Goal: Task Accomplishment & Management: Manage account settings

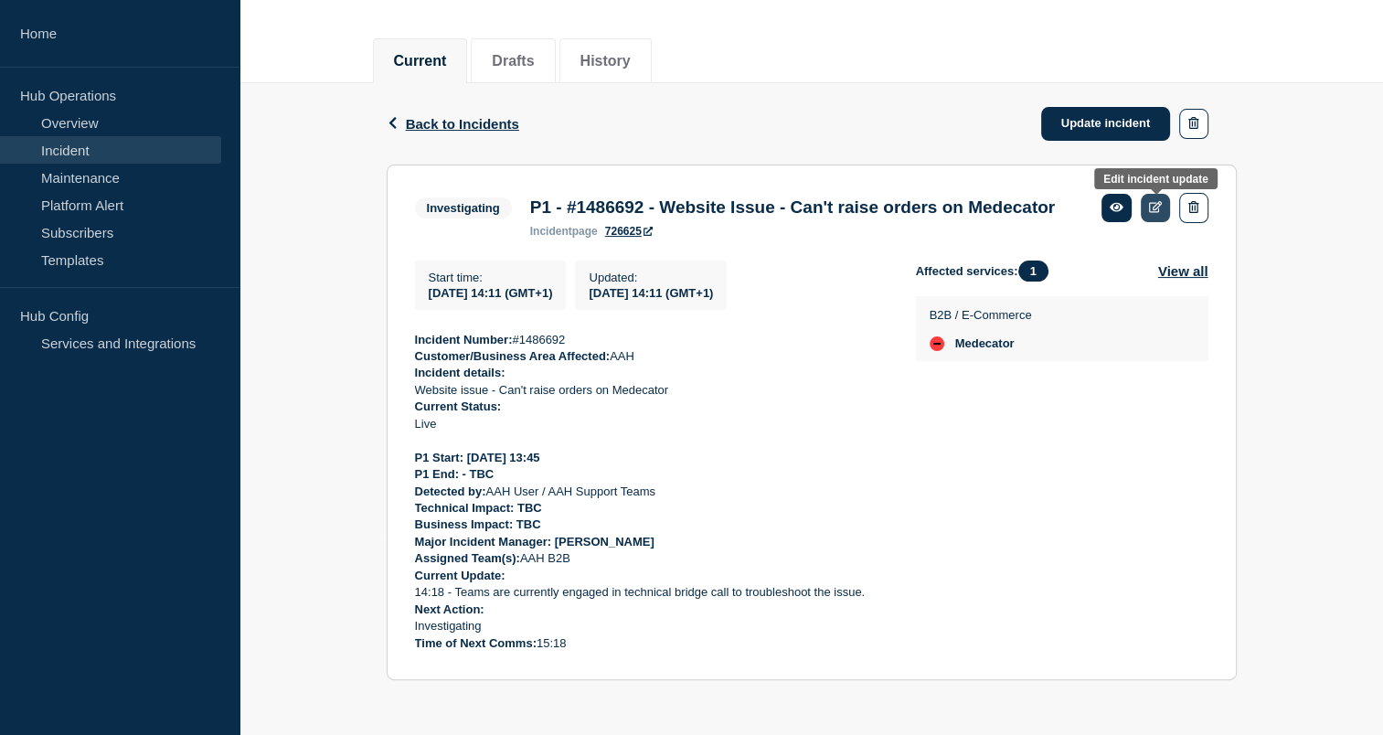
click at [1159, 194] on link at bounding box center [1155, 208] width 30 height 28
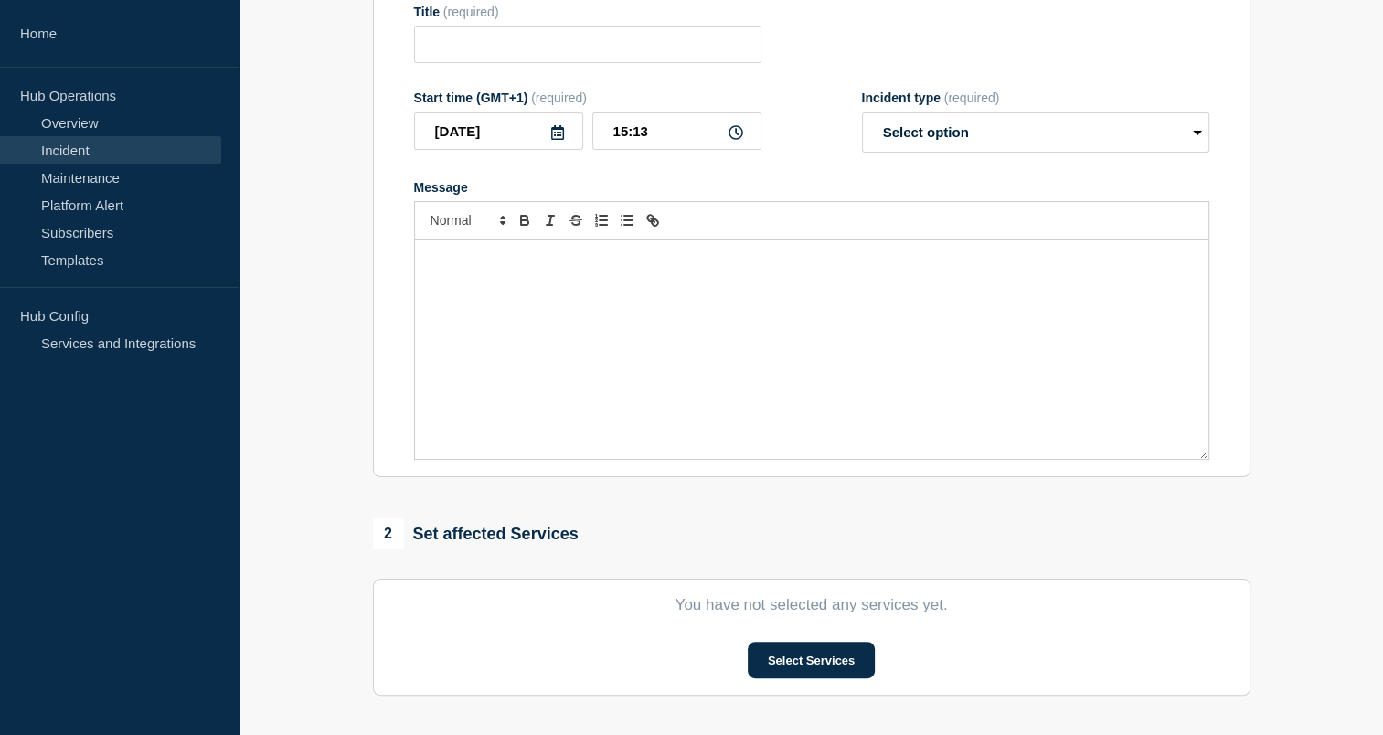
type input "P1 - #1486692 - Website Issue - Can't raise orders on Medecator"
type input "14:11"
select select "investigating"
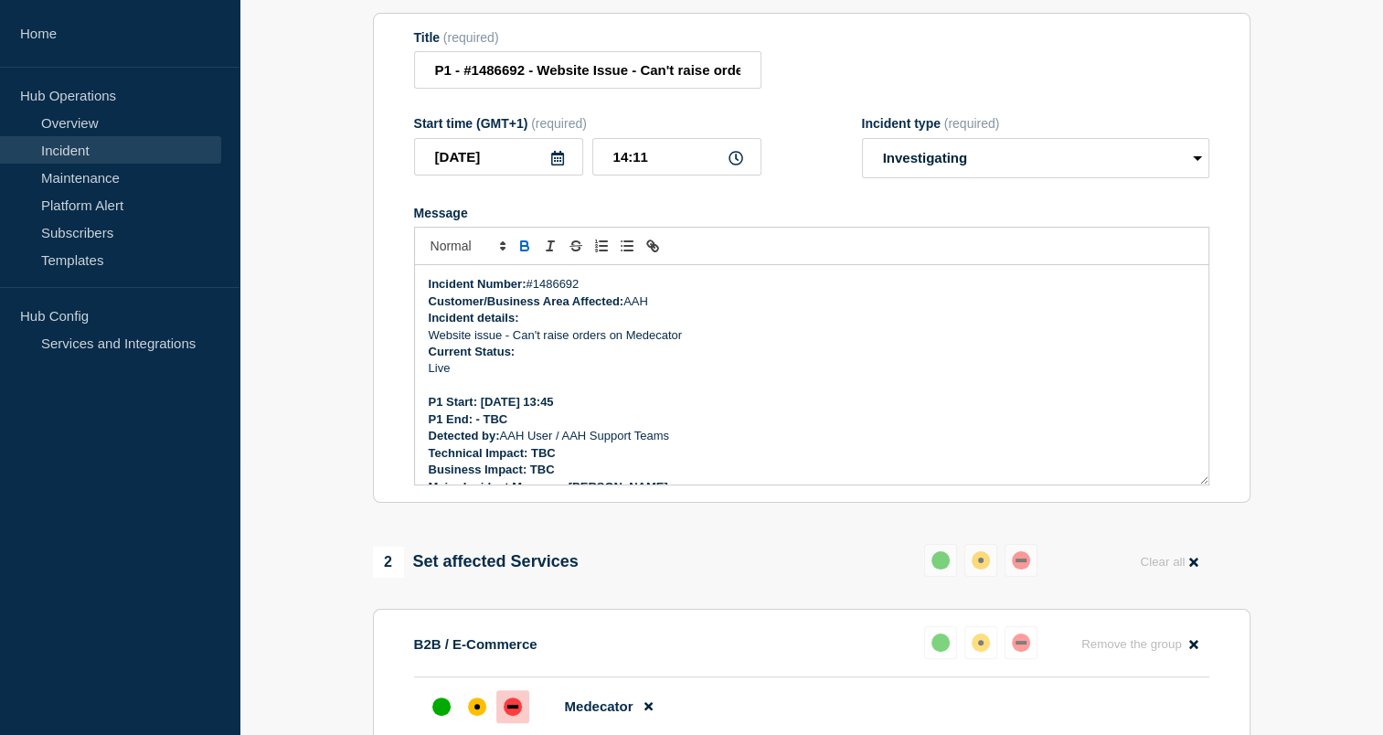
click at [678, 344] on p "Website issue - Can't raise orders on Medecator" at bounding box center [812, 335] width 766 height 16
drag, startPoint x: 678, startPoint y: 352, endPoint x: 615, endPoint y: 398, distance: 77.9
click at [615, 394] on p "Message" at bounding box center [812, 385] width 766 height 16
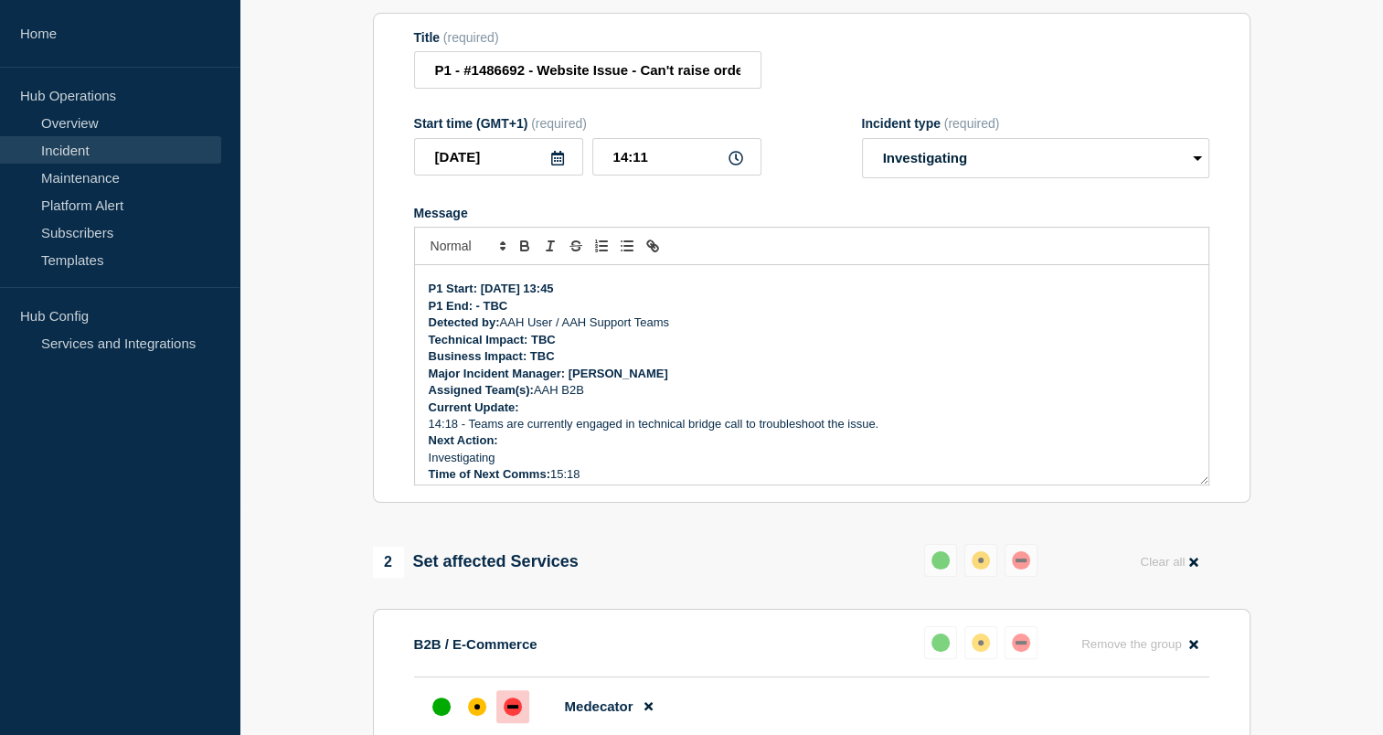
scroll to position [122, 0]
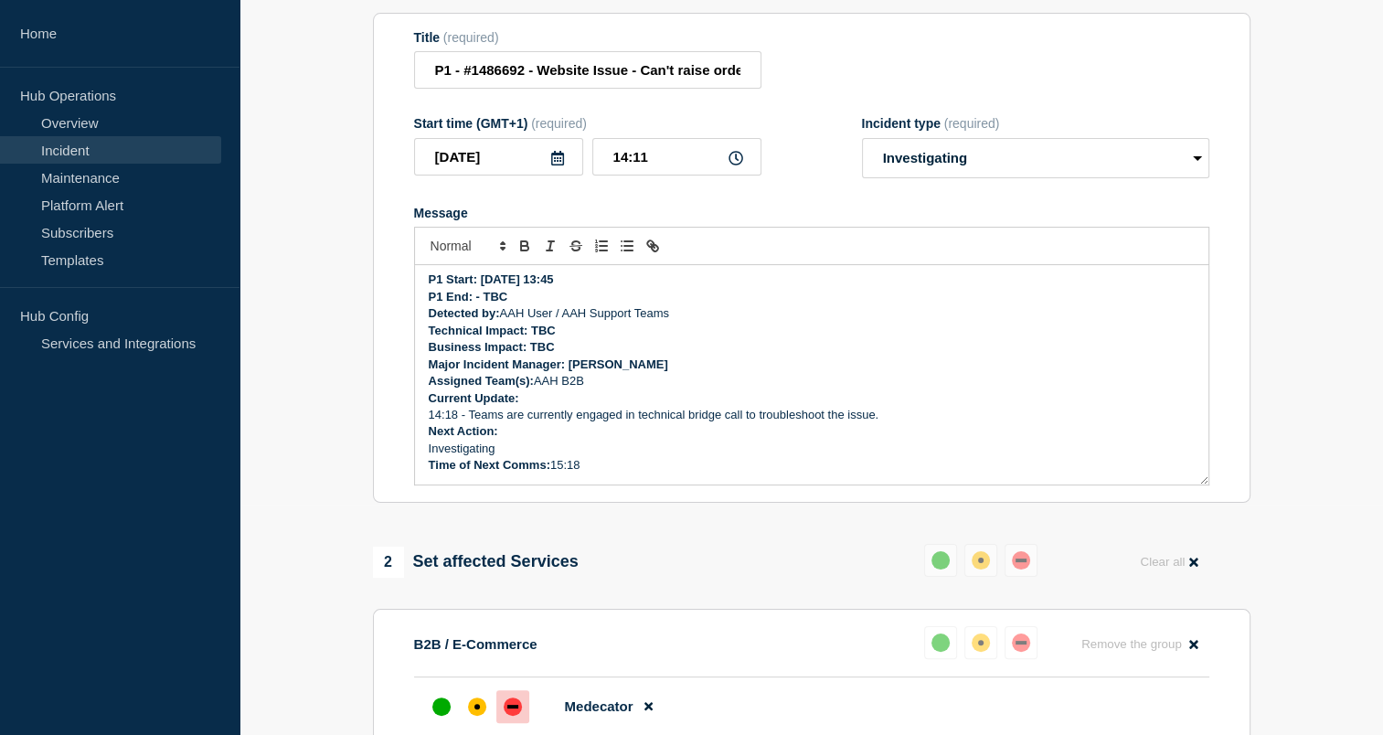
click at [565, 473] on p "Time of Next Comms: 15:18" at bounding box center [812, 465] width 766 height 16
click at [524, 405] on p "Current Update:" at bounding box center [812, 398] width 766 height 16
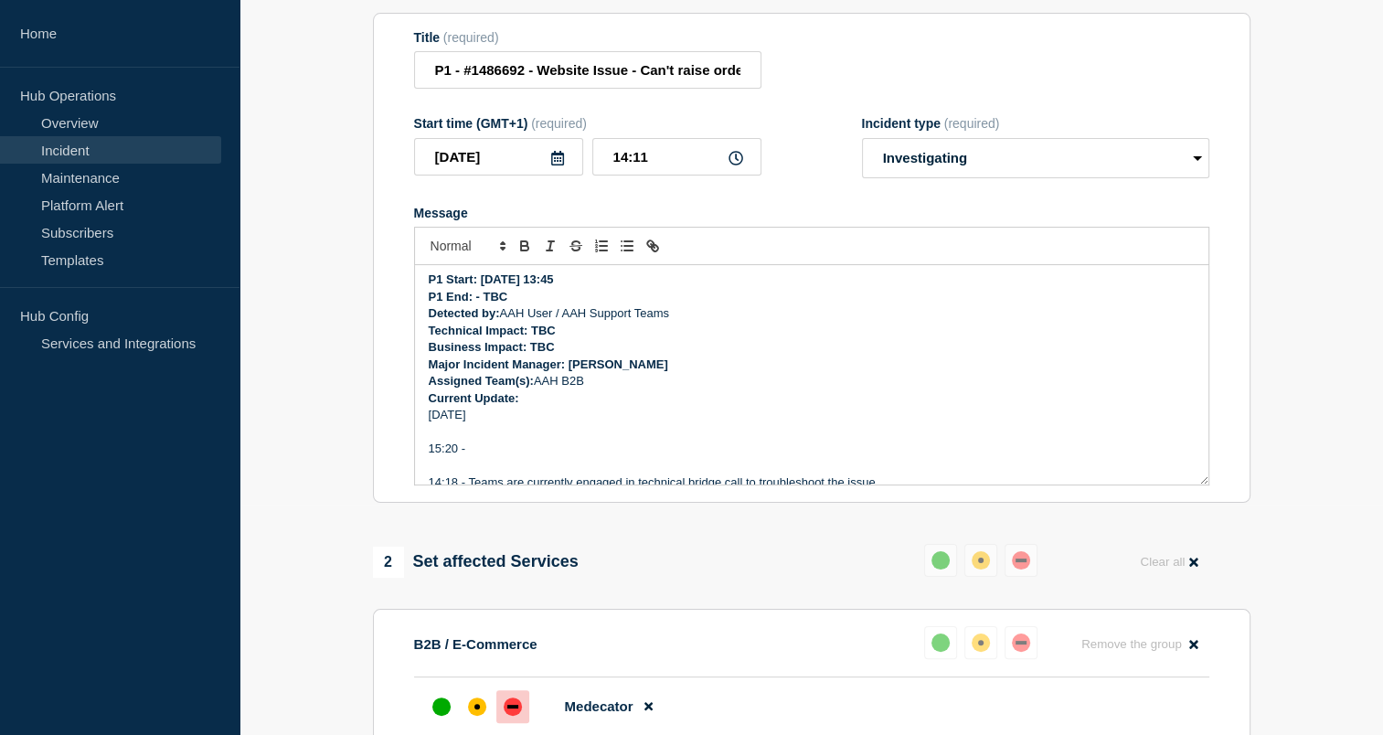
scroll to position [190, 0]
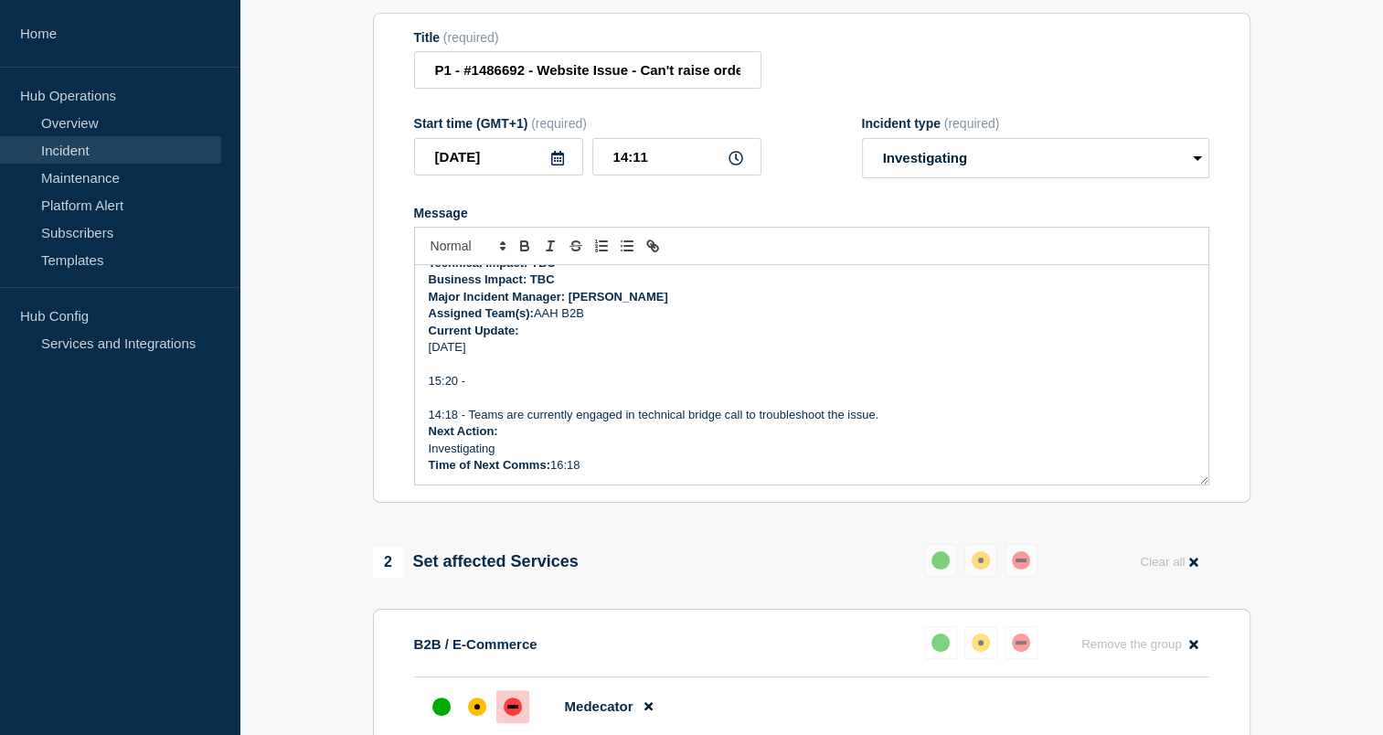
click at [886, 423] on p "14:18 - Teams are currently engaged in technical bridge call to troubleshoot th…" at bounding box center [812, 415] width 766 height 16
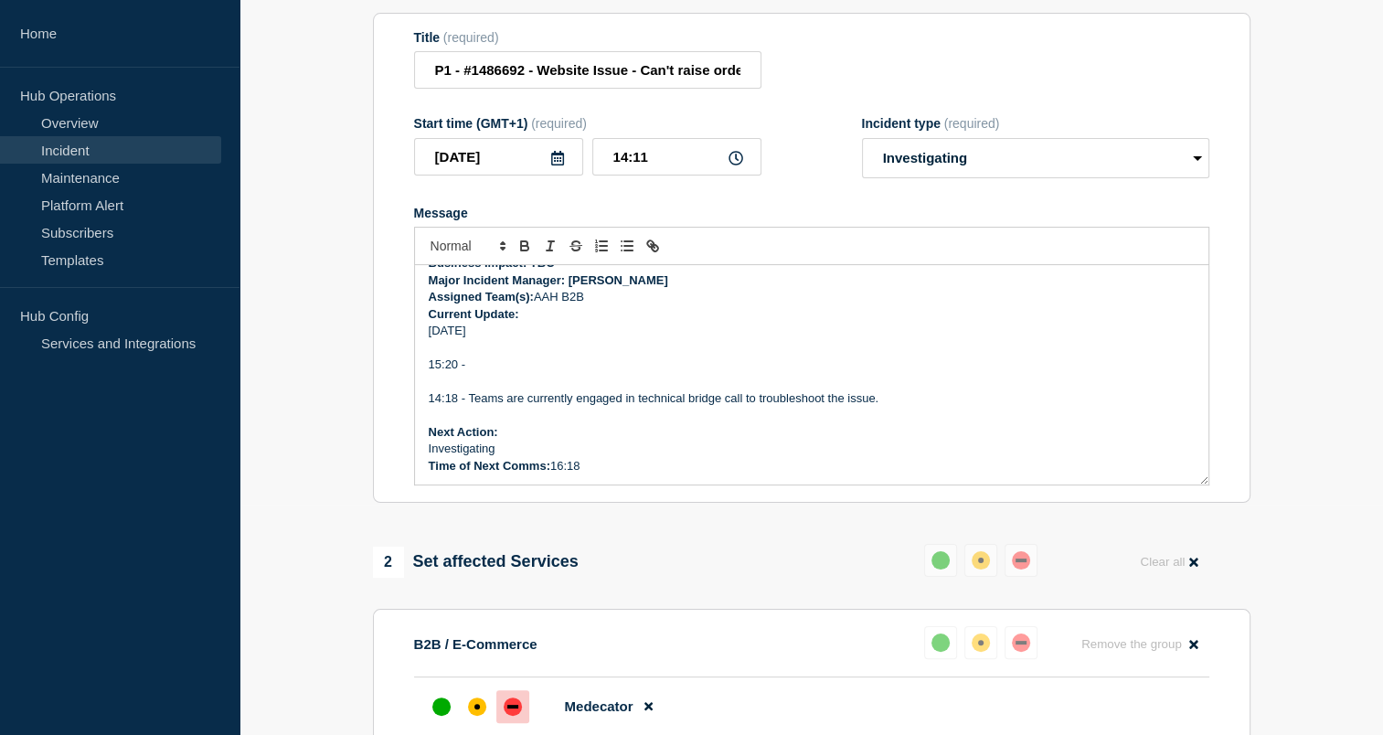
click at [542, 453] on p "Investigating" at bounding box center [812, 448] width 766 height 16
click at [552, 489] on p "Time of Next Comms: 16:18" at bounding box center [812, 482] width 766 height 16
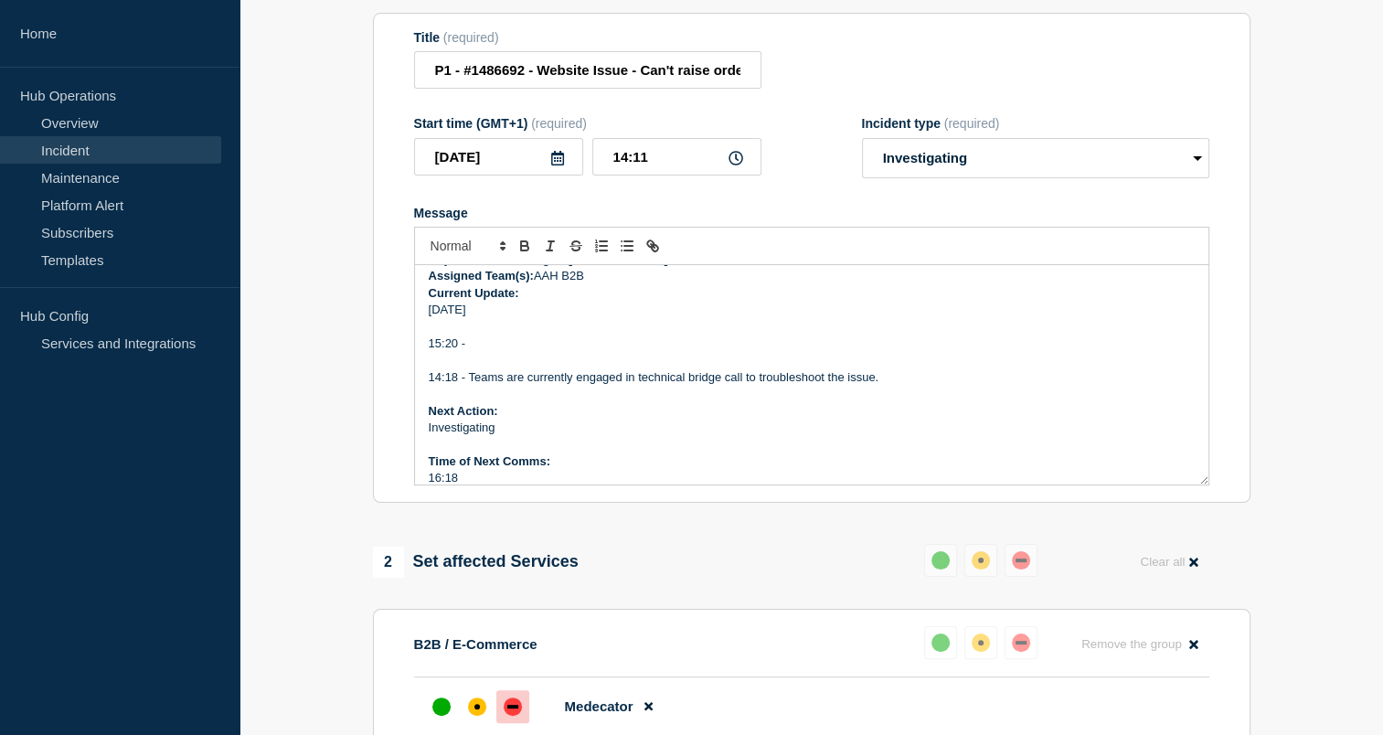
click at [497, 352] on p "15:20 -" at bounding box center [812, 343] width 766 height 16
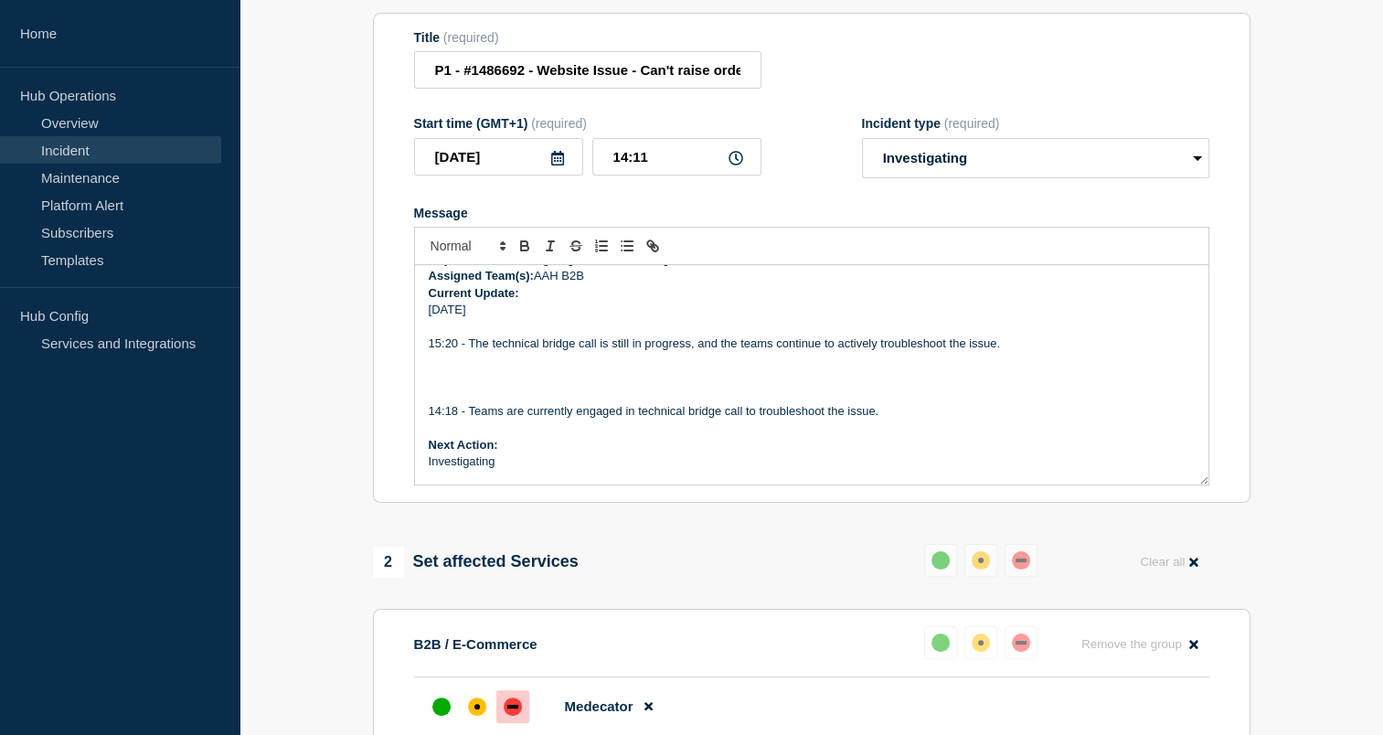
click at [515, 386] on p "Message" at bounding box center [812, 377] width 766 height 16
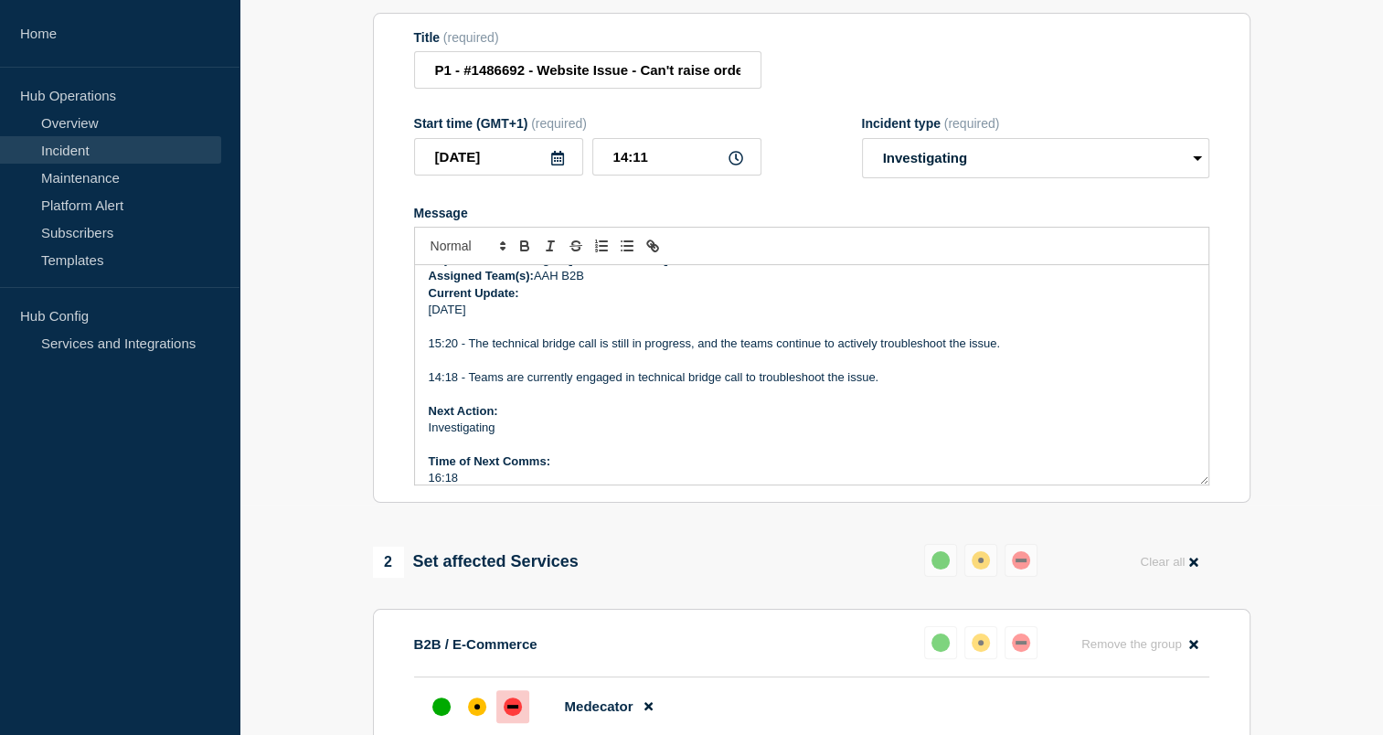
click at [779, 352] on p "15:20 - The technical bridge call is still in progress, and the teams continue …" at bounding box center [812, 343] width 766 height 16
click at [558, 416] on p "Next Action:" at bounding box center [812, 411] width 766 height 16
click at [208, 549] on aside "Home Hub Operations Overview Incident Maintenance Platform Alert Subscribers Te…" at bounding box center [119, 367] width 239 height 735
click at [278, 563] on section "1 Provide details Title (required) P1 - #1486692 - Website Issue - Can't raise …" at bounding box center [810, 523] width 1143 height 1142
click at [477, 468] on strong "Time of Next Comms:" at bounding box center [490, 461] width 122 height 14
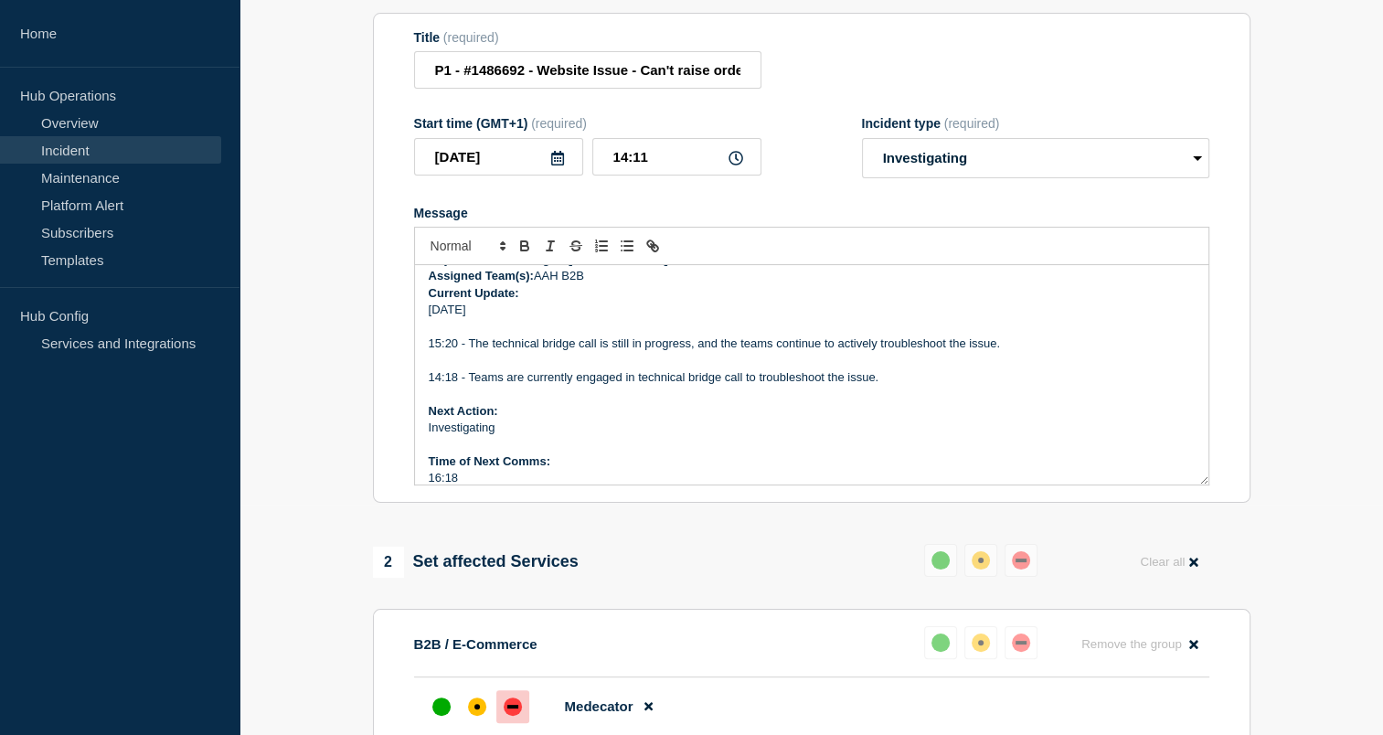
drag, startPoint x: 665, startPoint y: 384, endPoint x: 613, endPoint y: 387, distance: 52.2
click at [613, 386] on p "14:18 - Teams are currently engaged in technical bridge call to troubleshoot th…" at bounding box center [812, 377] width 766 height 16
click at [636, 436] on p "Investigating" at bounding box center [812, 427] width 766 height 16
click at [453, 351] on p "15:20 - The technical bridge call is still in progress, and the teams continue …" at bounding box center [812, 343] width 766 height 16
click at [335, 440] on section "1 Provide details Title (required) P1 - #1486692 - Website Issue - Can't raise …" at bounding box center [810, 523] width 1143 height 1142
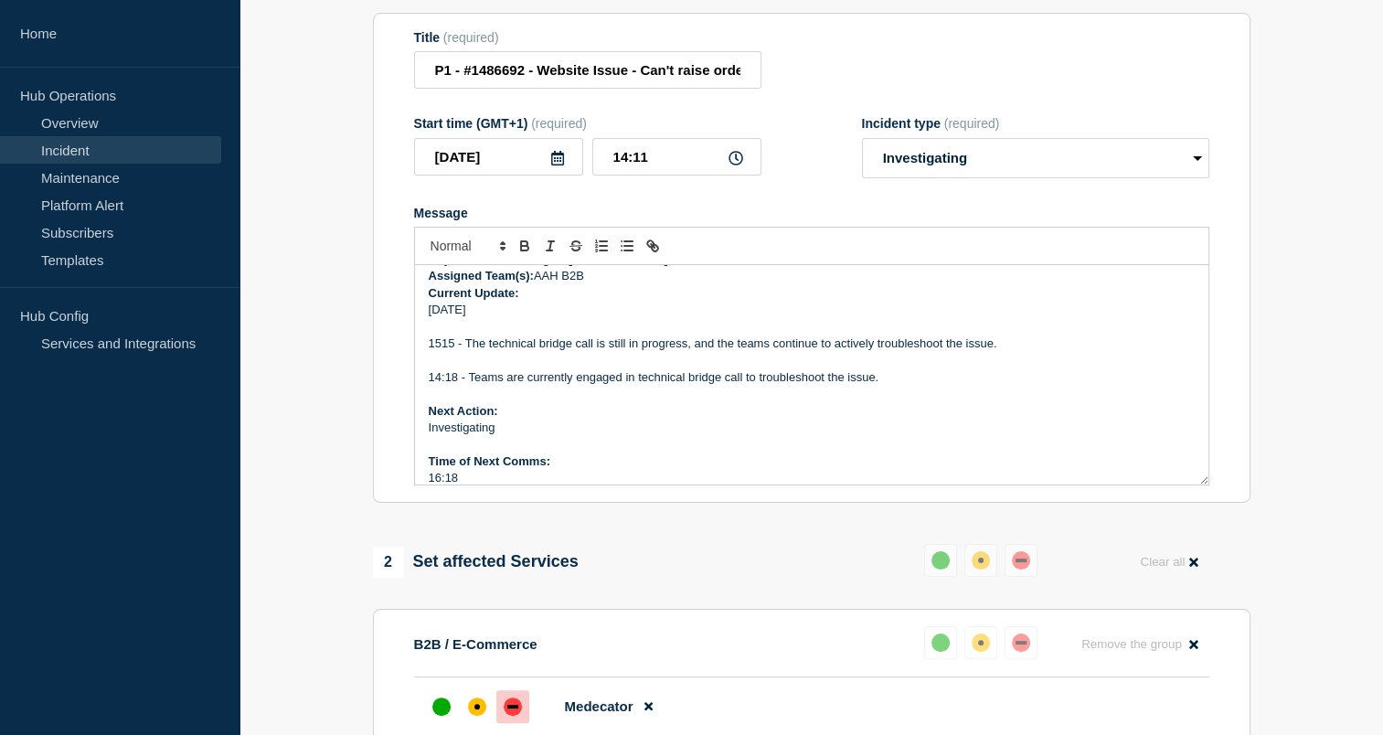
click at [441, 352] on p "1515 - The technical bridge call is still in progress, and the teams continue t…" at bounding box center [812, 343] width 766 height 16
click at [323, 470] on section "1 Provide details Title (required) P1 - #1486692 - Website Issue - Can't raise …" at bounding box center [810, 523] width 1143 height 1142
click at [469, 418] on strong "Next Action:" at bounding box center [463, 411] width 69 height 14
drag, startPoint x: 609, startPoint y: 451, endPoint x: 586, endPoint y: 442, distance: 24.6
click at [586, 436] on p "Investigating" at bounding box center [812, 427] width 766 height 16
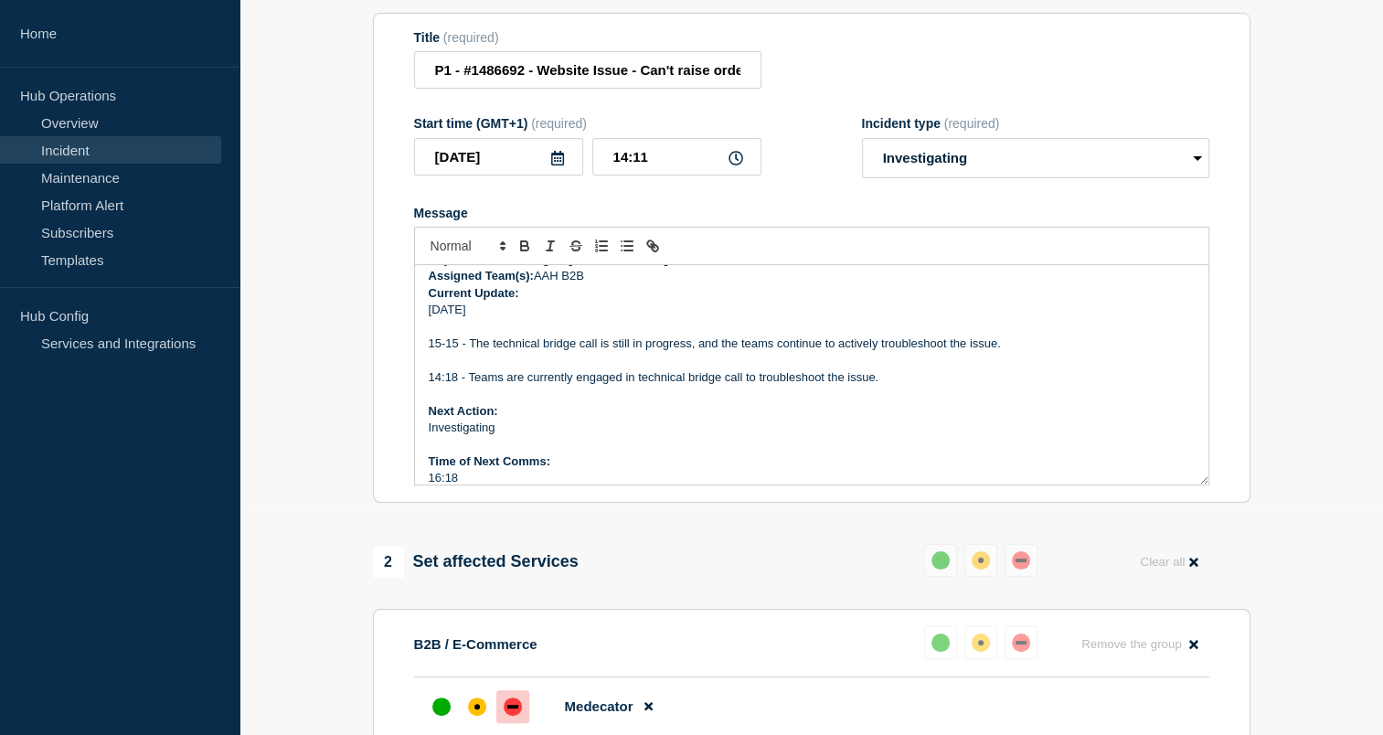
click at [459, 352] on p "15-15 - The technical bridge call is still in progress, and the teams continue …" at bounding box center [812, 343] width 766 height 16
click at [557, 398] on p "Message" at bounding box center [812, 394] width 766 height 16
drag, startPoint x: 705, startPoint y: 342, endPoint x: 676, endPoint y: 353, distance: 31.2
click at [676, 352] on p "15-10 - The technical bridge call is still in progress, and the teams continue …" at bounding box center [812, 343] width 766 height 16
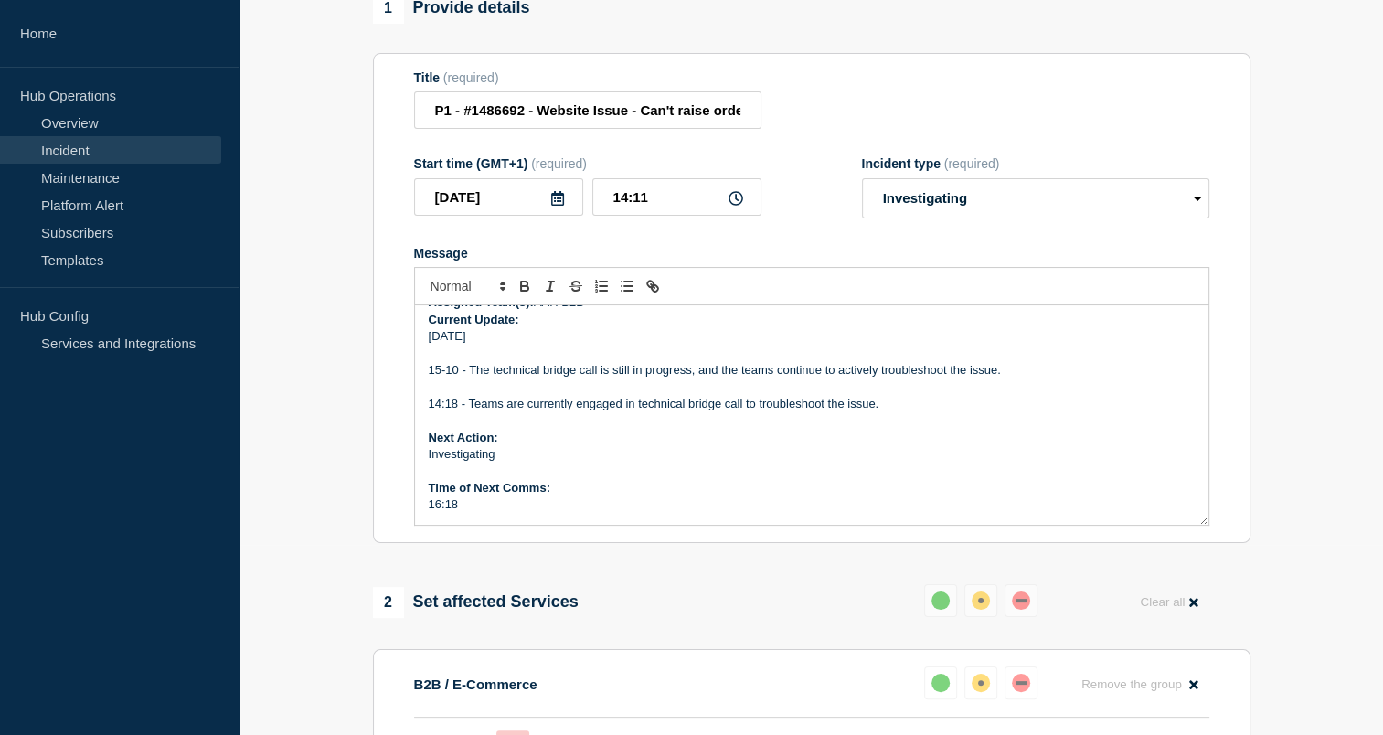
scroll to position [179, 0]
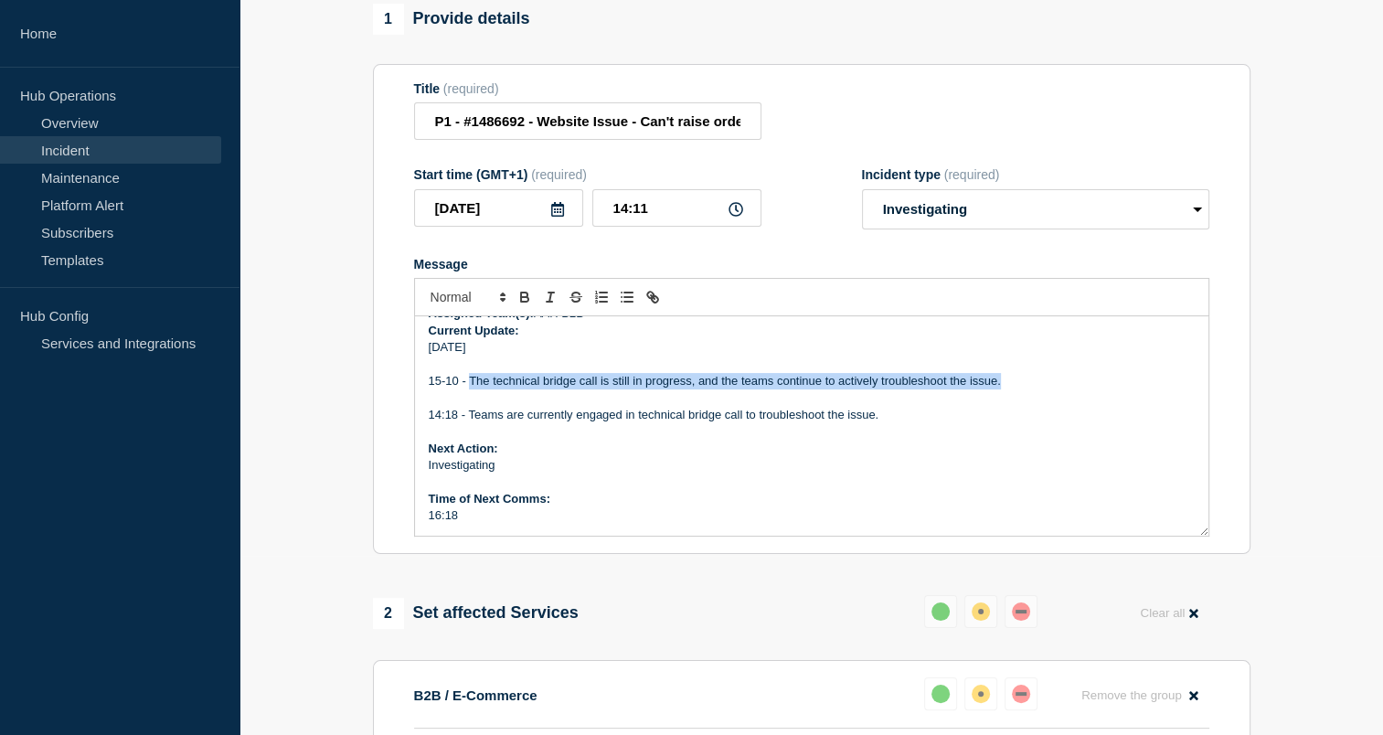
drag, startPoint x: 1002, startPoint y: 390, endPoint x: 471, endPoint y: 392, distance: 531.9
click at [471, 389] on p "15-10 - The technical bridge call is still in progress, and the teams continue …" at bounding box center [812, 381] width 766 height 16
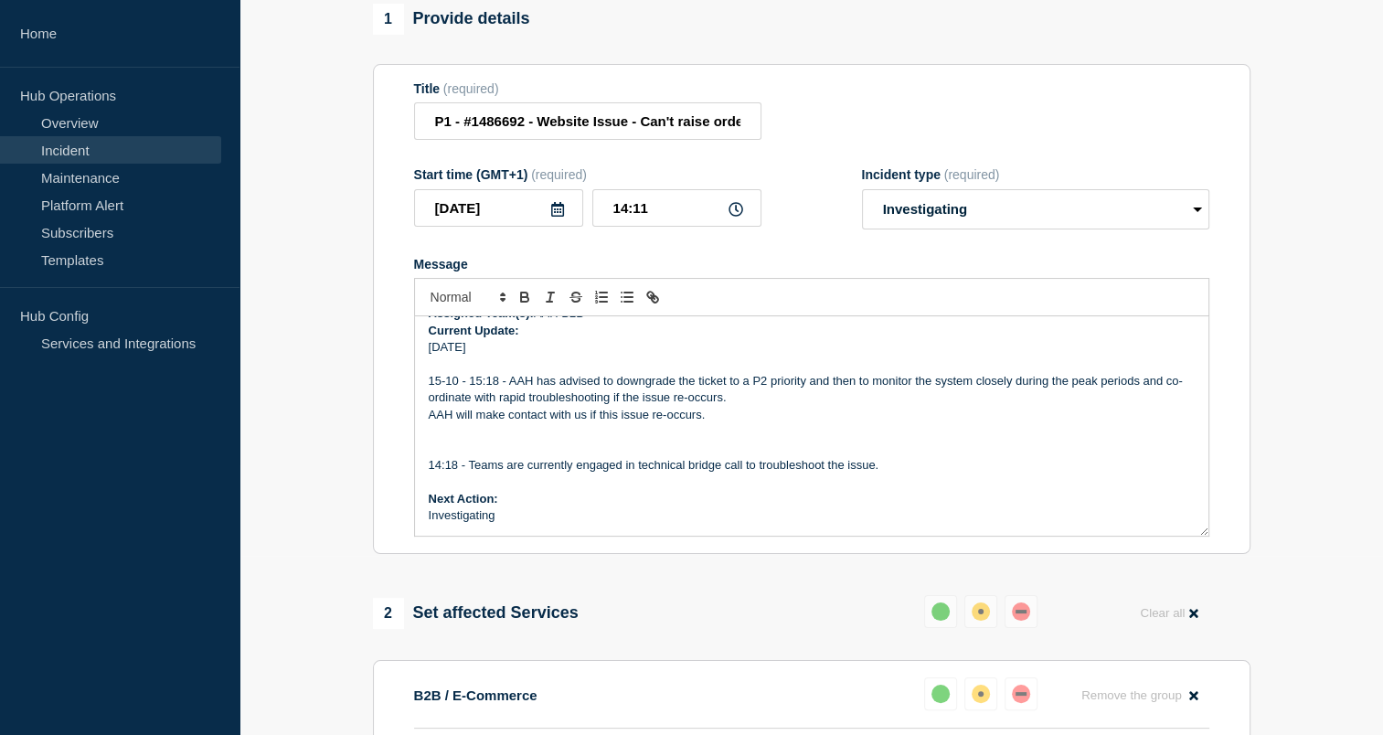
click at [471, 392] on p "15-10 - 15:18 - AAH has advised to downgrade the ticket to a P2 priority and th…" at bounding box center [812, 390] width 766 height 34
click at [457, 387] on p "15:18 - AAH has advised to downgrade the ticket to a P2 priority and then to mo…" at bounding box center [812, 390] width 766 height 34
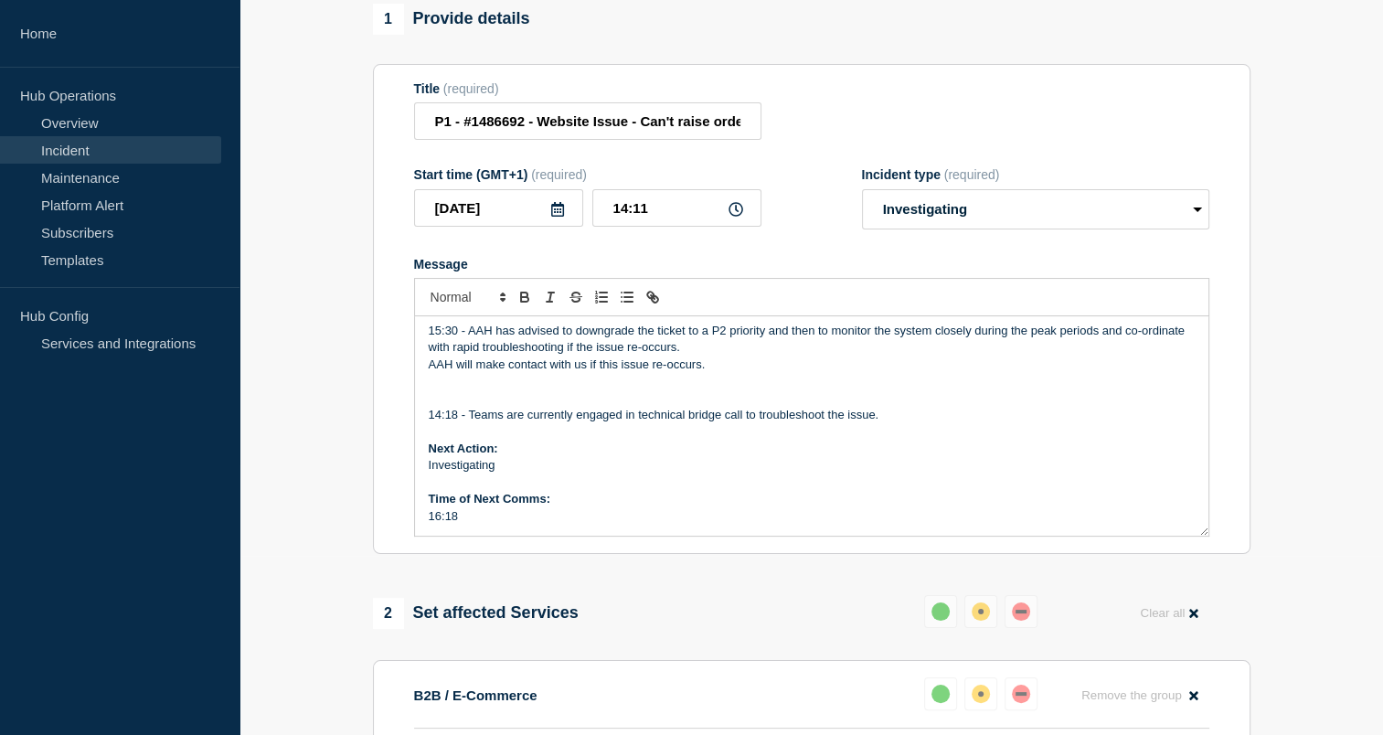
scroll to position [291, 0]
click at [463, 522] on p "16:18" at bounding box center [812, 517] width 766 height 16
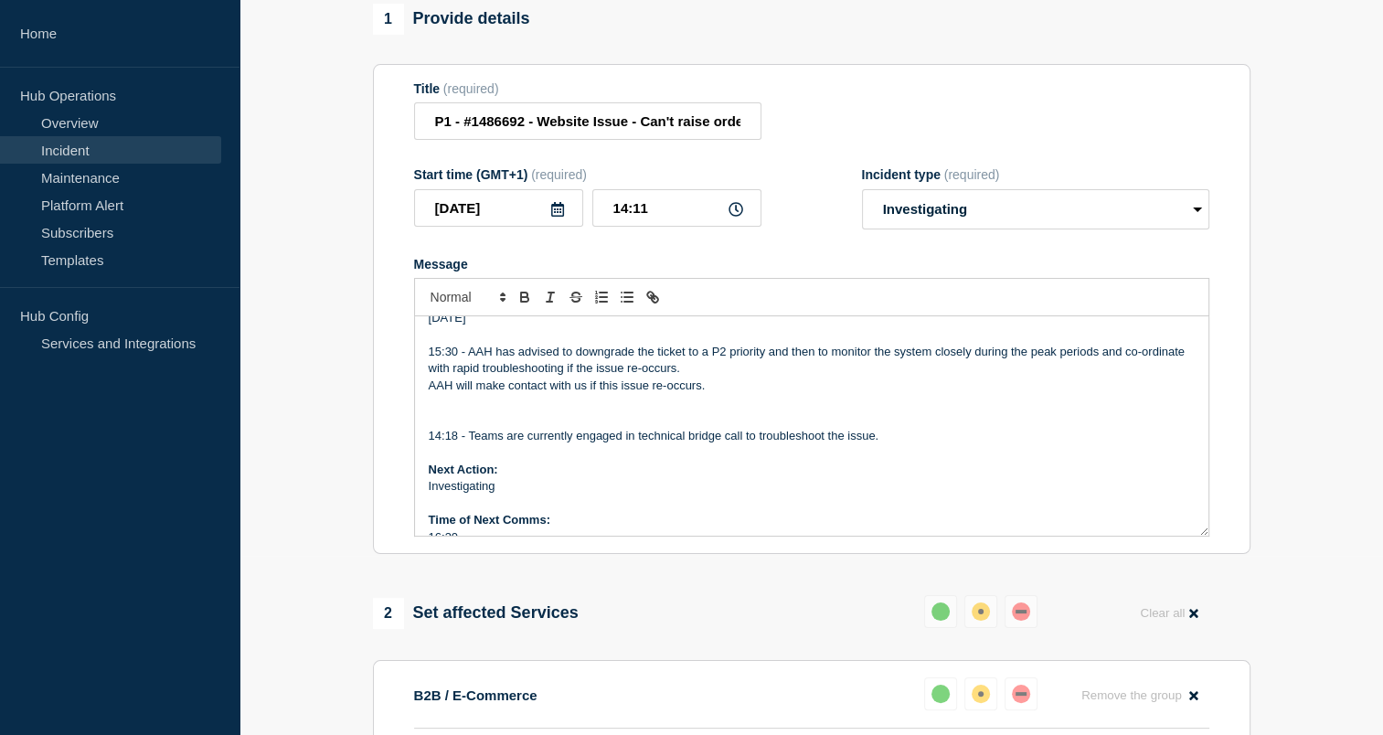
scroll to position [271, 0]
click at [508, 424] on p "Message" at bounding box center [812, 418] width 766 height 16
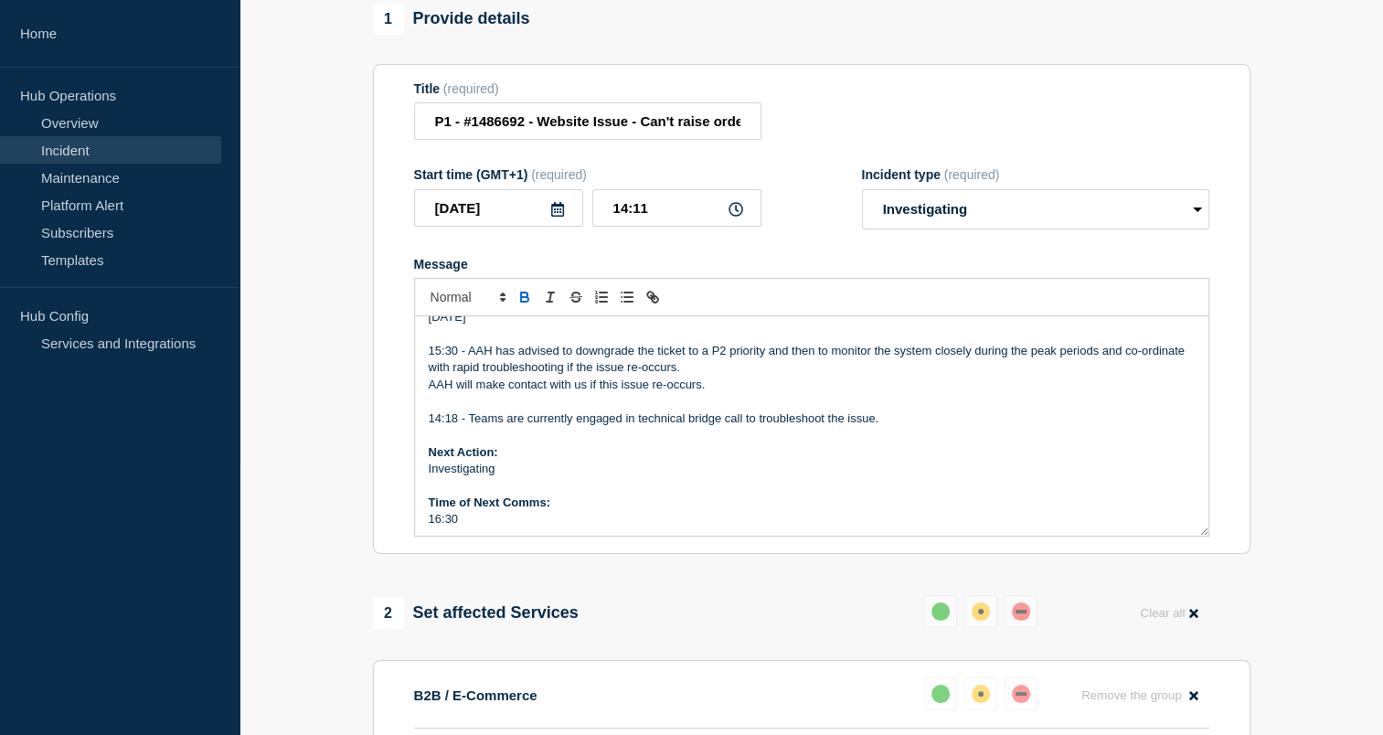
click at [568, 459] on p "Next Action:" at bounding box center [812, 452] width 766 height 16
drag, startPoint x: 568, startPoint y: 459, endPoint x: 549, endPoint y: 470, distance: 22.1
click at [549, 461] on p "Next Action:" at bounding box center [812, 452] width 766 height 16
click at [531, 654] on div "2 Set affected Services Reset Clear all B2B / E-Commerce Reset Remove the group…" at bounding box center [811, 731] width 877 height 273
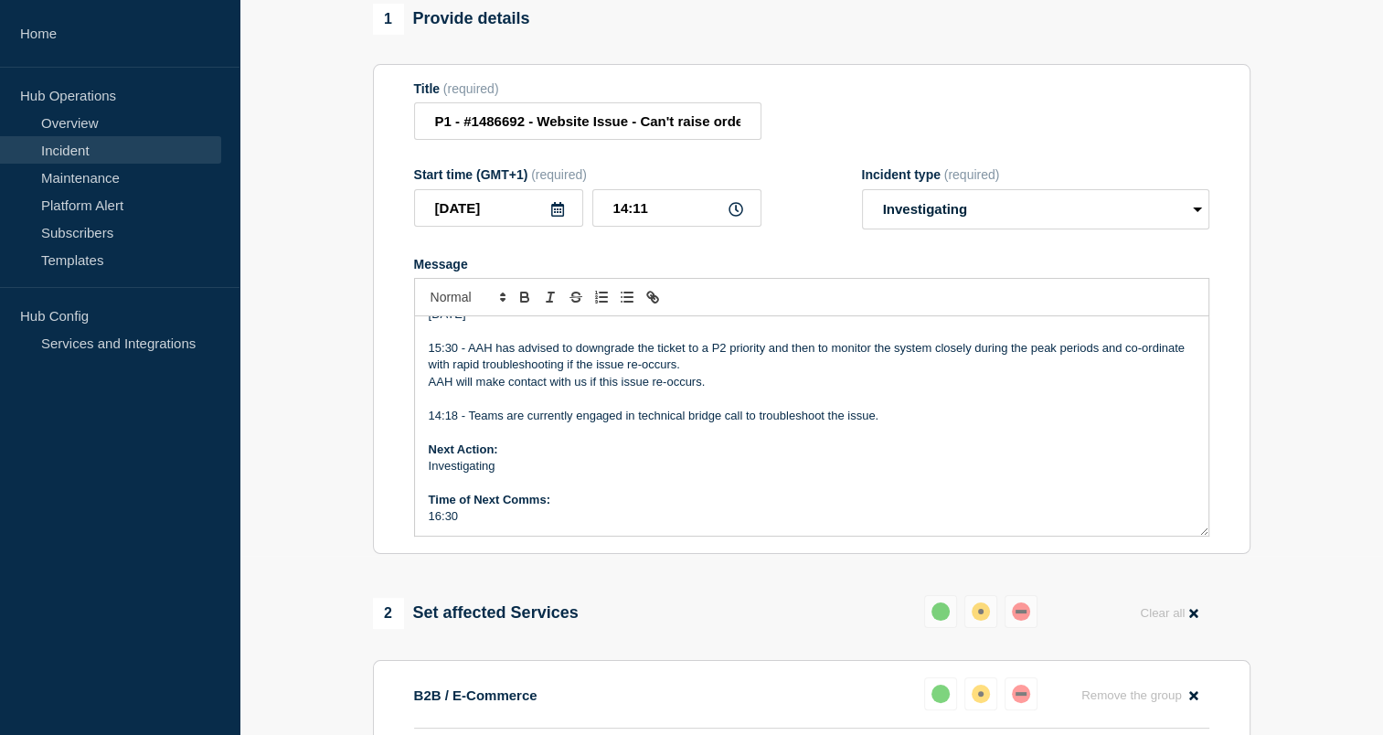
scroll to position [273, 0]
click at [462, 536] on div "Incident Number: #1486692 Customer/Business Area Affected: AAH Incident details…" at bounding box center [811, 425] width 793 height 219
click at [716, 388] on p "AAH will make contact with us if this issue re-occurs." at bounding box center [812, 383] width 766 height 16
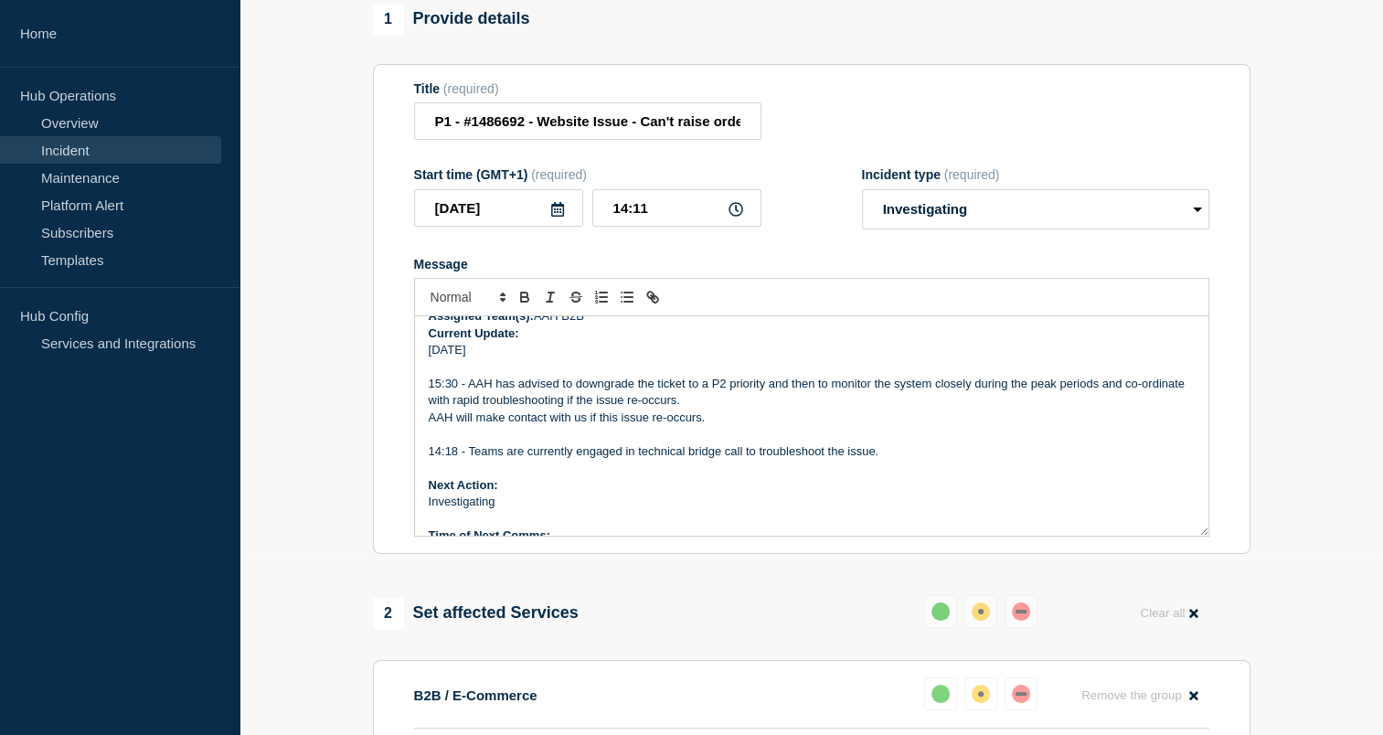
scroll to position [240, 0]
click at [472, 508] on p "Investigating" at bounding box center [812, 500] width 766 height 16
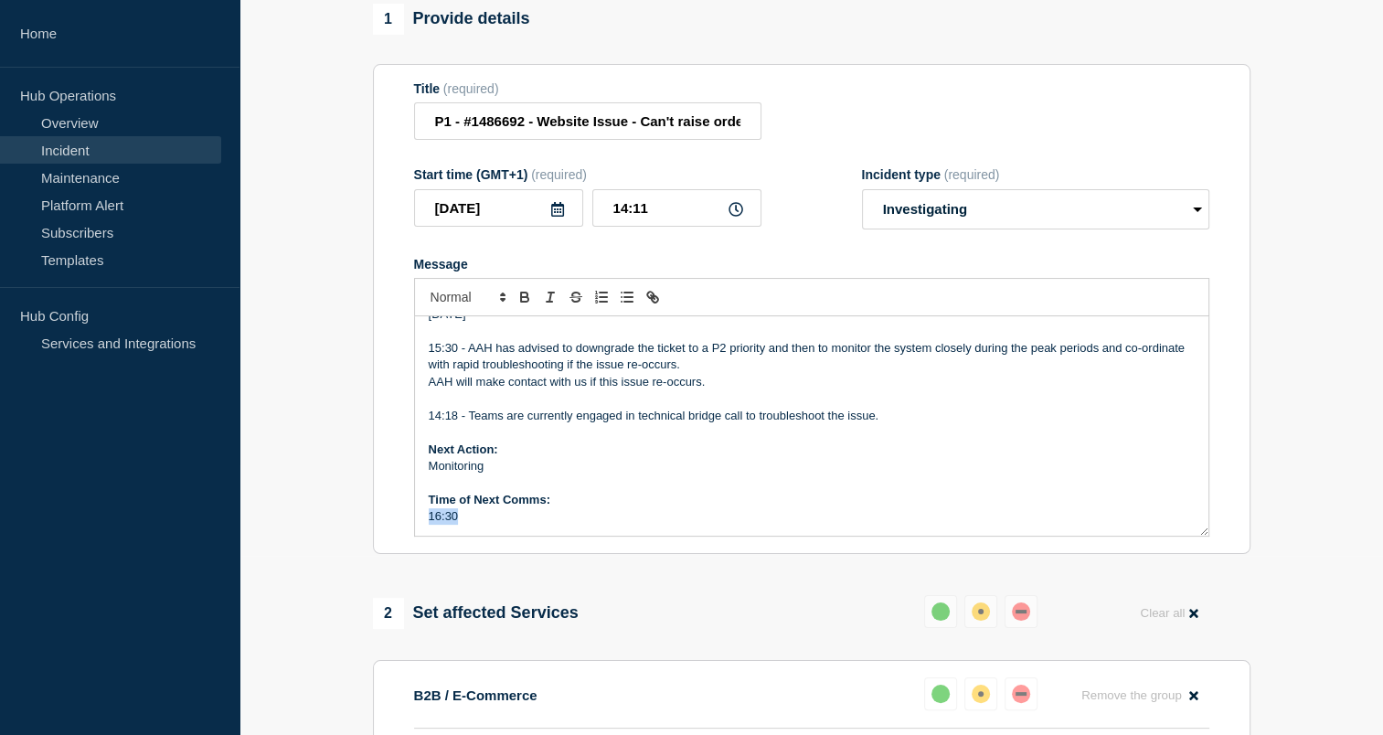
drag, startPoint x: 459, startPoint y: 543, endPoint x: 425, endPoint y: 530, distance: 36.2
click at [425, 530] on div "Incident Number: #1486692 Customer/Business Area Affected: AAH Incident details…" at bounding box center [811, 425] width 793 height 219
click at [477, 525] on p "We will" at bounding box center [812, 516] width 766 height 16
drag, startPoint x: 699, startPoint y: 525, endPoint x: 426, endPoint y: 522, distance: 273.3
click at [426, 522] on div "Incident Number: #1486692 Customer/Business Area Affected: AAH Incident details…" at bounding box center [811, 425] width 793 height 219
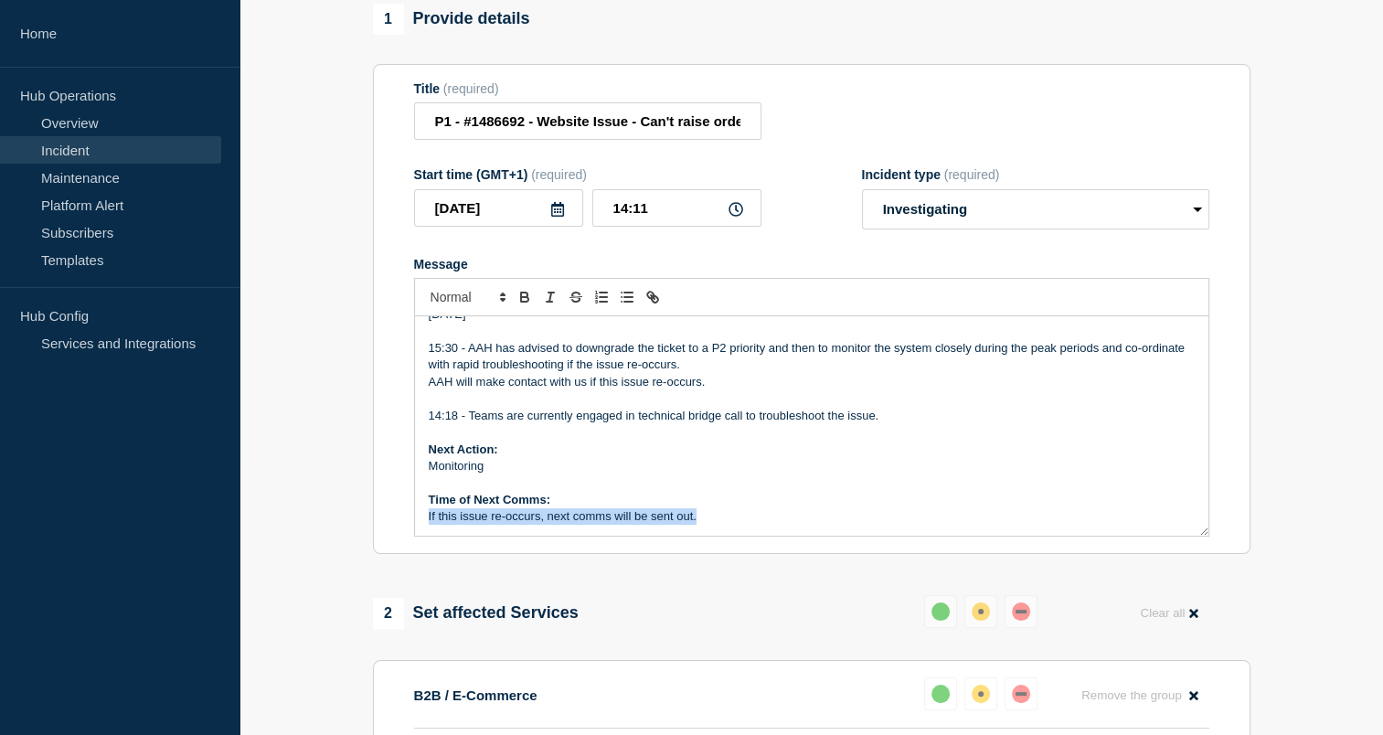
copy p "If this issue re-occurs, next comms will be sent out."
click at [1307, 673] on section "1 Provide details Title (required) P1 - #1486692 - Website Issue - Can't raise …" at bounding box center [810, 575] width 1143 height 1142
drag, startPoint x: 699, startPoint y: 529, endPoint x: 417, endPoint y: 526, distance: 282.4
click at [417, 526] on div "Incident Number: #1486692 Customer/Business Area Affected: AAH Incident details…" at bounding box center [811, 425] width 793 height 219
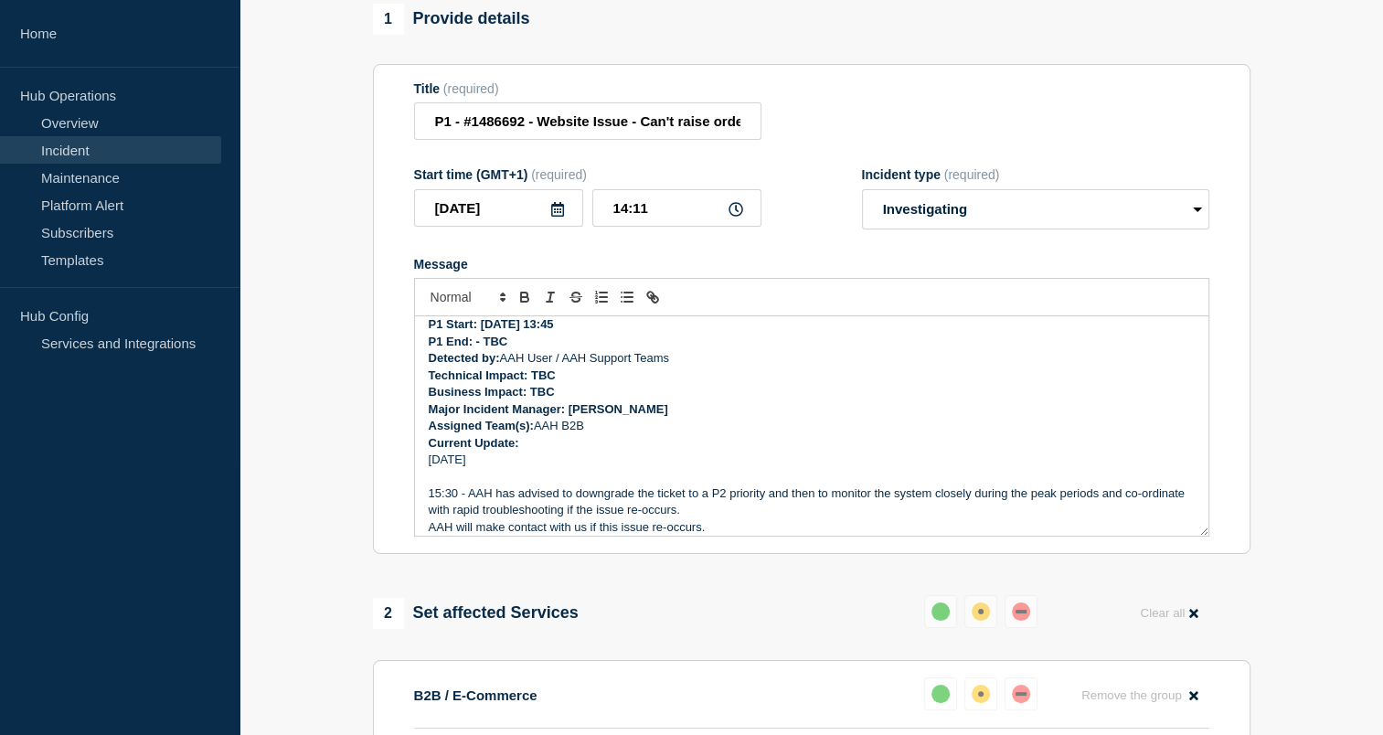
scroll to position [162, 0]
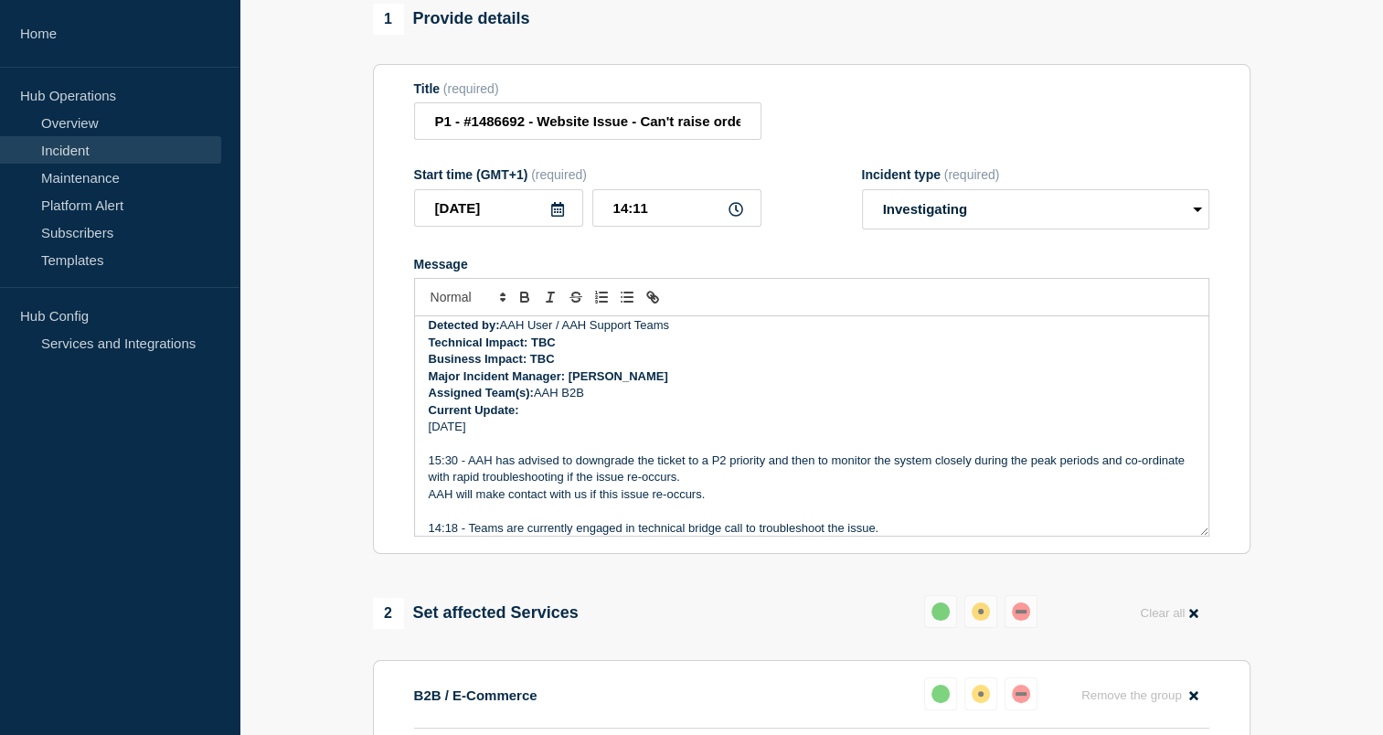
click at [992, 451] on p "Message" at bounding box center [812, 443] width 766 height 16
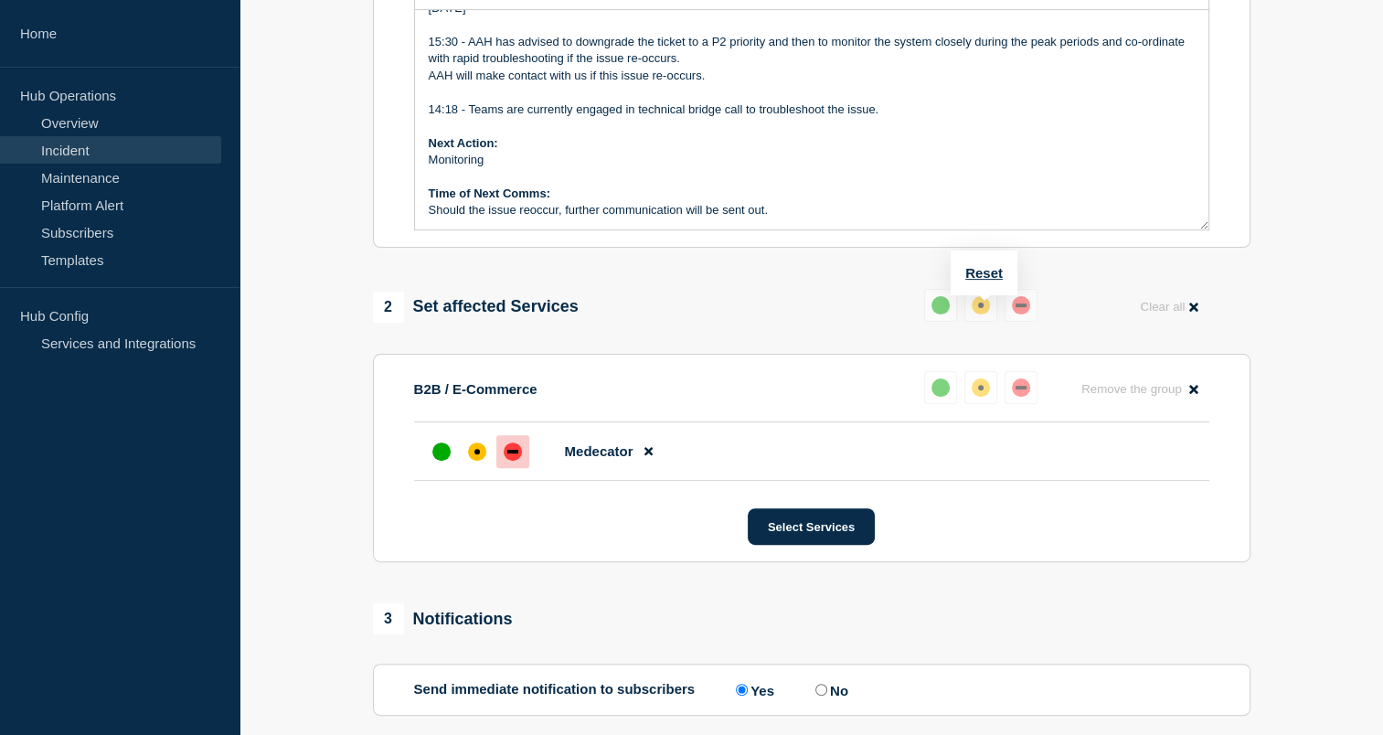
scroll to position [483, 0]
click at [499, 202] on strong "Time of Next Comms:" at bounding box center [490, 195] width 122 height 14
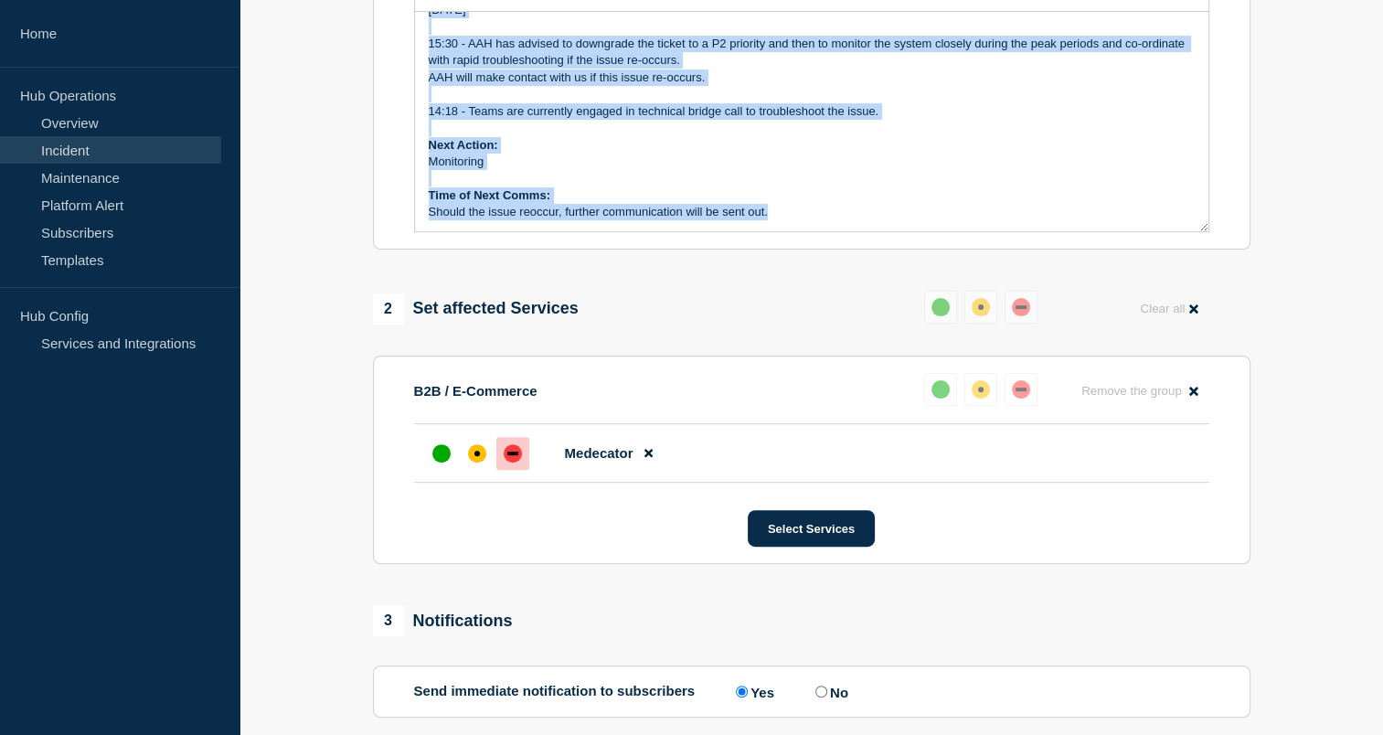
copy div "Incident Number: #1486692 Customer/Business Area Affected: AAH Incident details…"
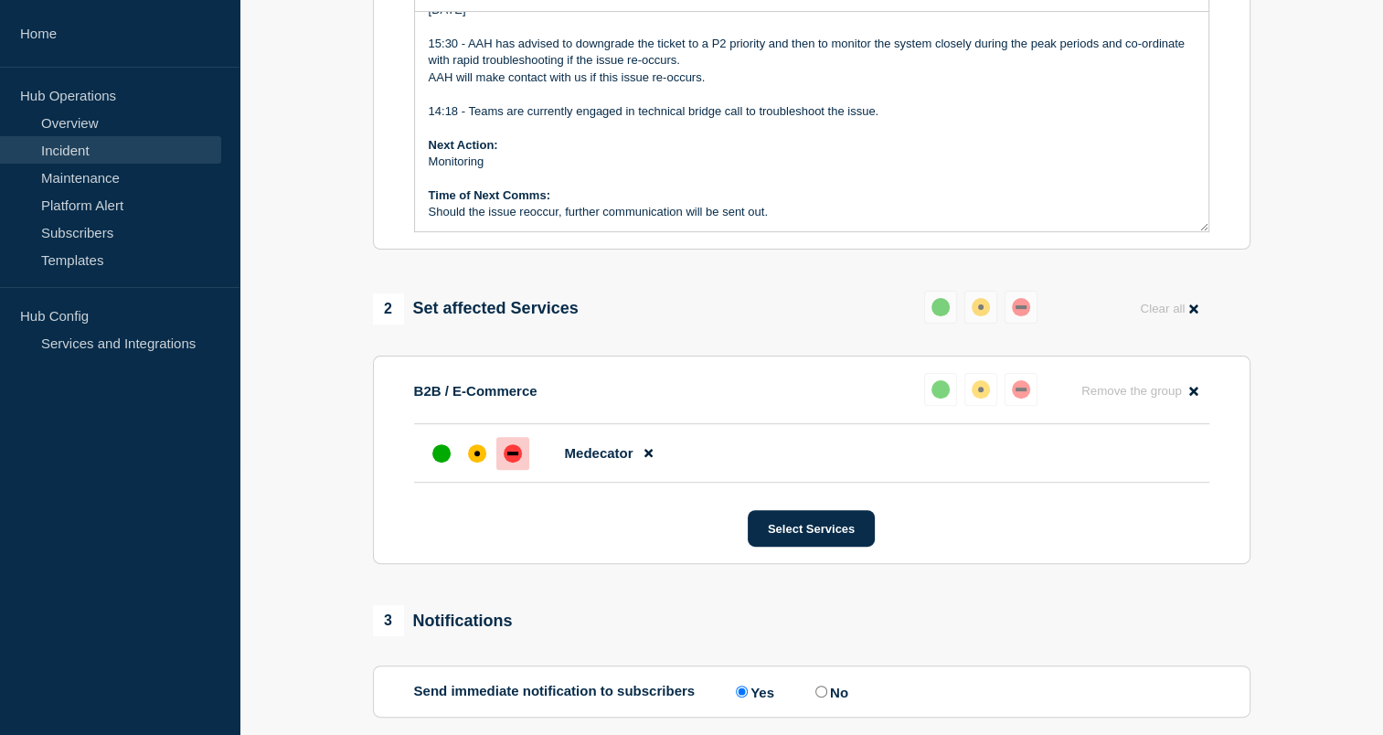
click at [519, 267] on div "1 Provide details Title (required) P1 - #1486692 - Website Issue - Can't raise …" at bounding box center [811, 270] width 898 height 1142
click at [479, 462] on div "affected" at bounding box center [477, 453] width 18 height 18
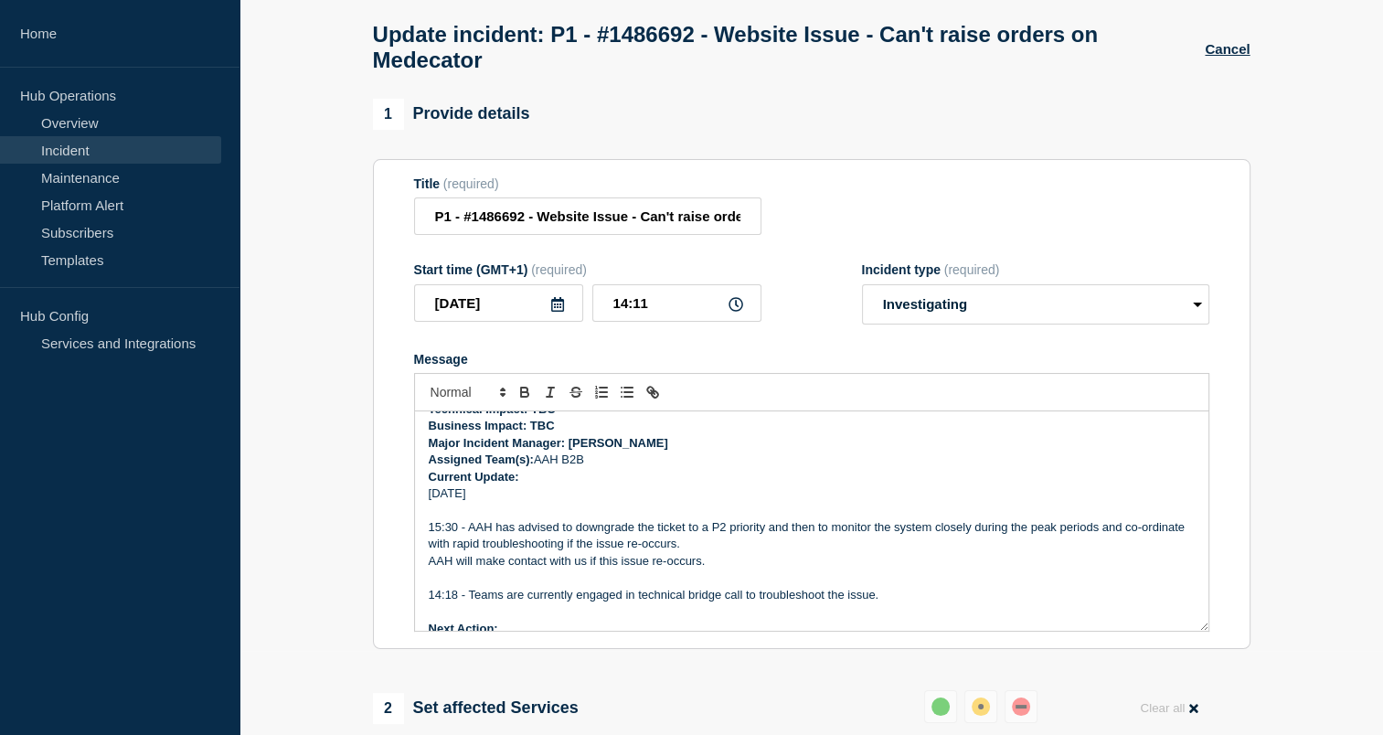
scroll to position [196, 0]
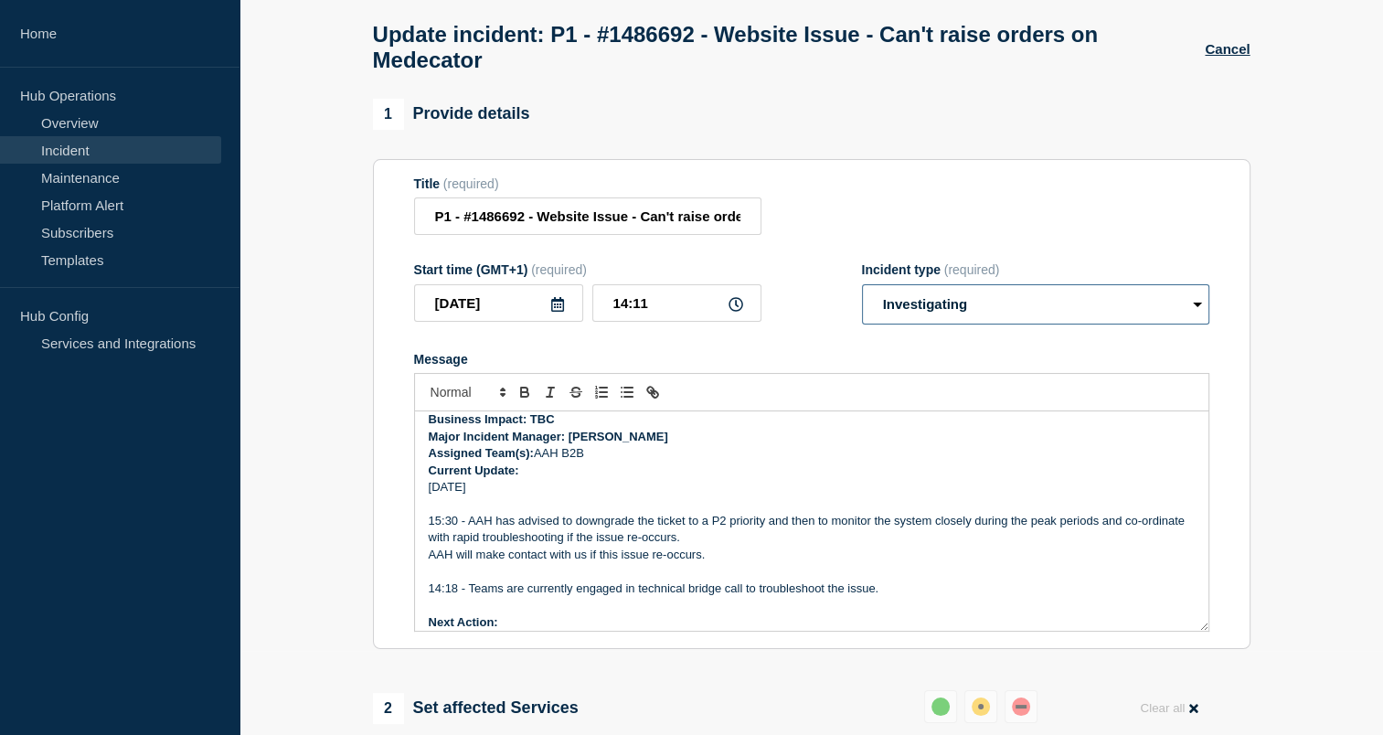
click at [1198, 314] on select "Select option Investigating Identified Monitoring Resolved" at bounding box center [1035, 304] width 347 height 40
select select "monitoring"
click at [862, 294] on select "Select option Investigating Identified Monitoring Resolved" at bounding box center [1035, 304] width 347 height 40
click at [1228, 354] on section "Title (required) P1 - #1486692 - Website Issue - Can't raise orders on Medecato…" at bounding box center [811, 404] width 877 height 491
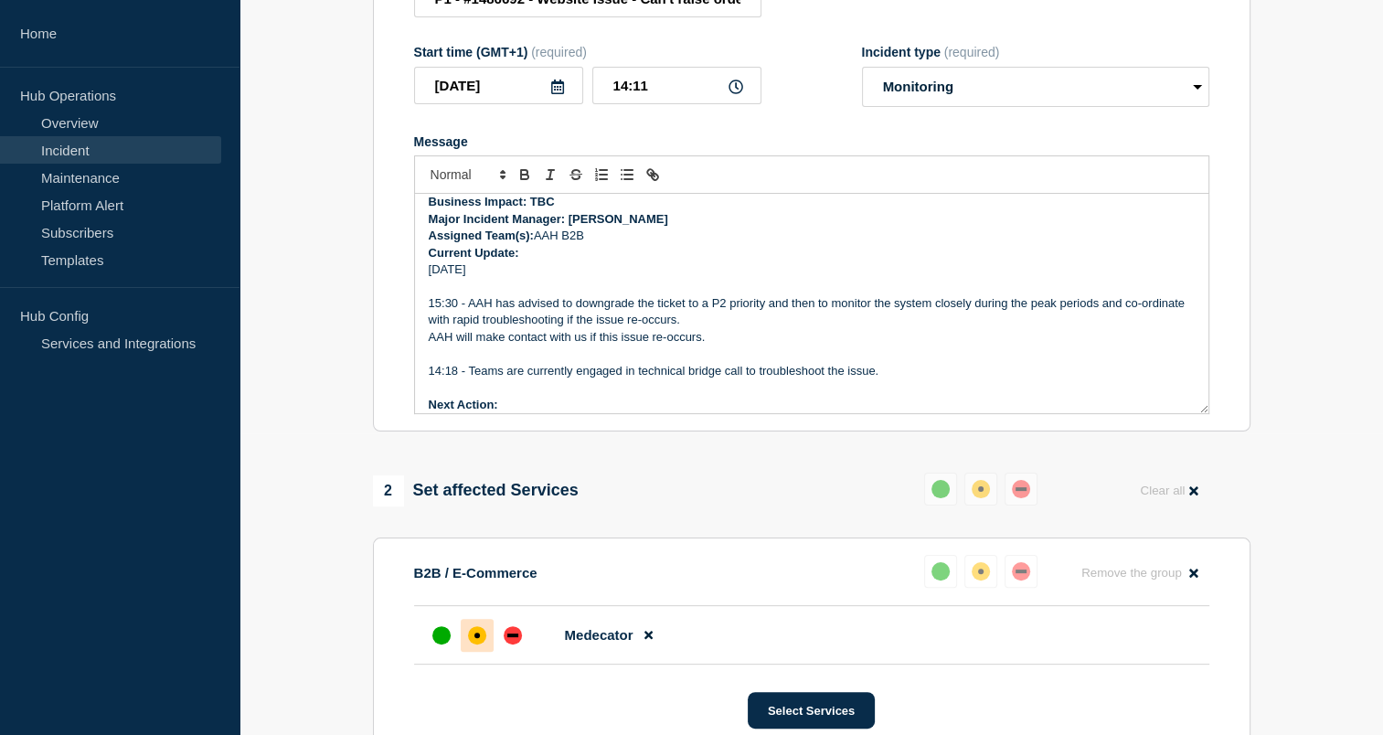
scroll to position [308, 0]
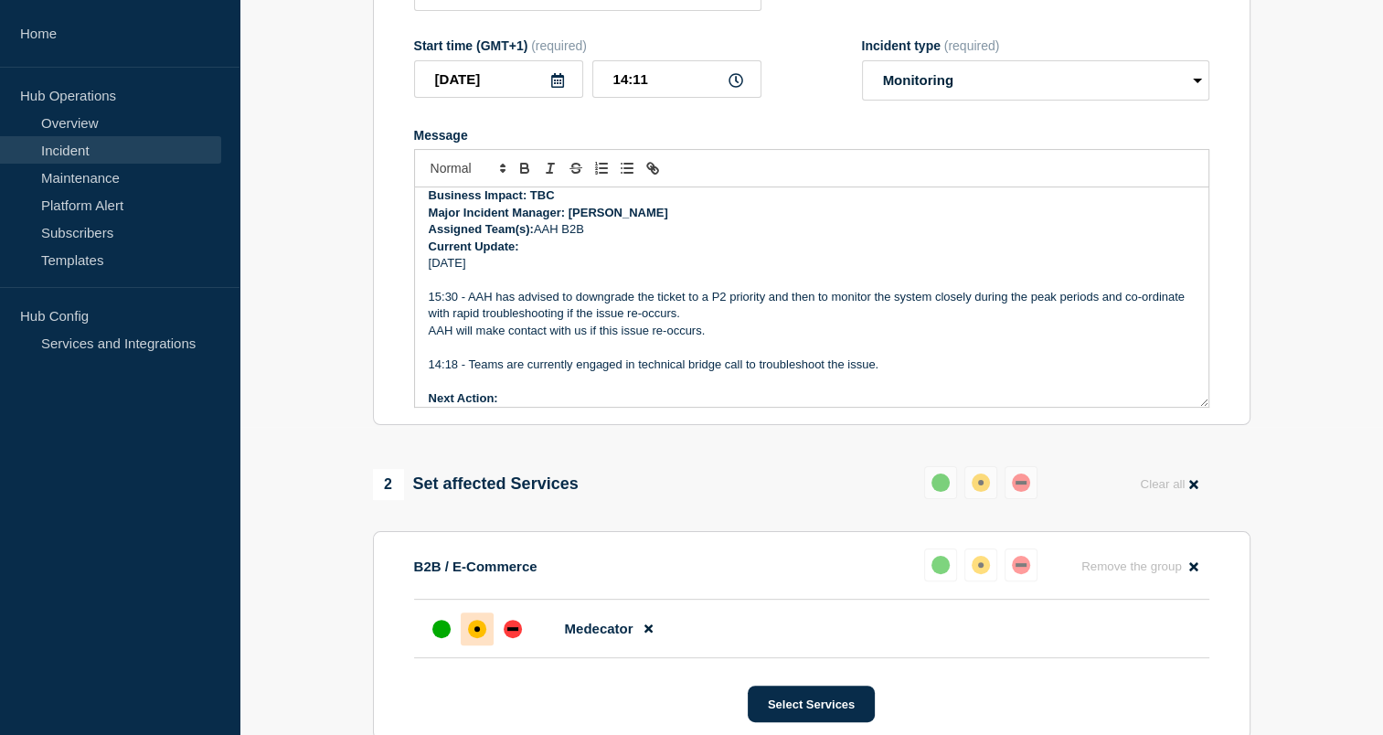
click at [736, 599] on div "B2B / E-Commerce Reset Remove the group Remove" at bounding box center [811, 573] width 795 height 51
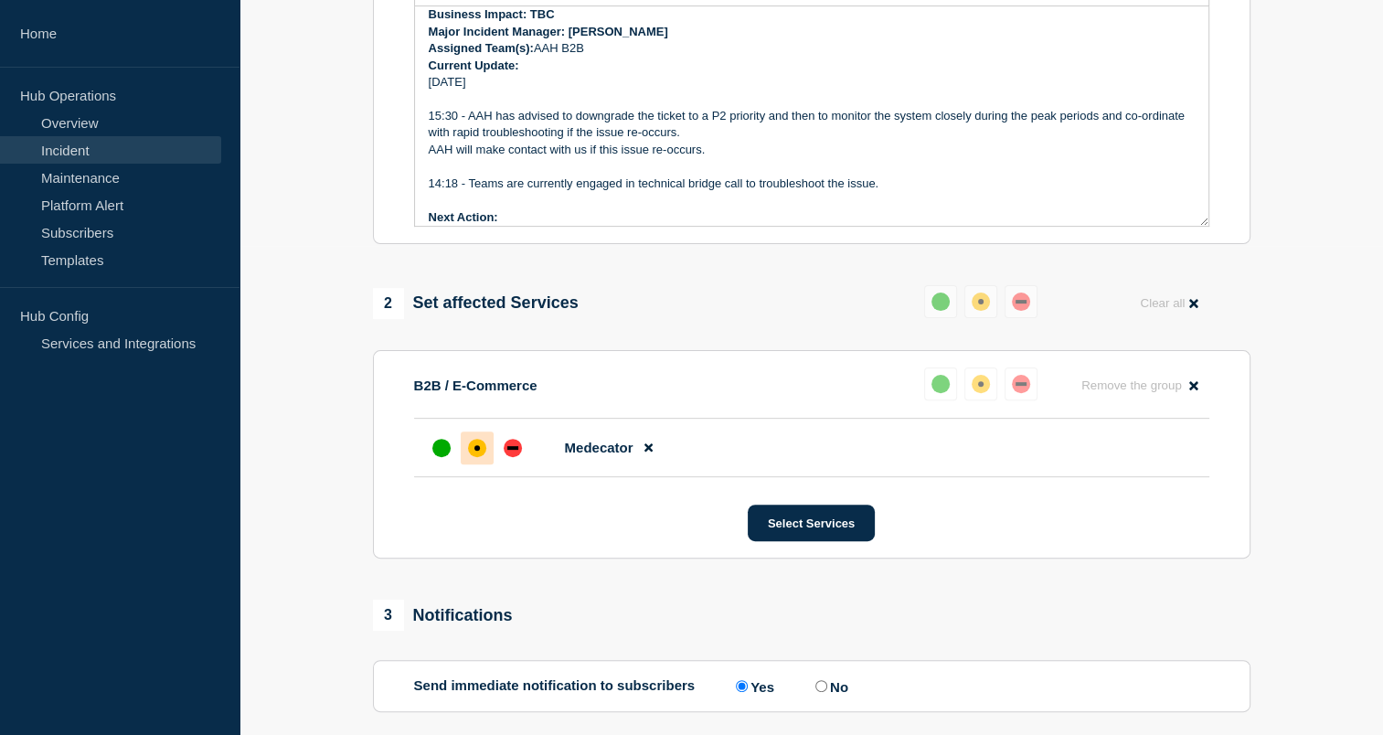
scroll to position [631, 0]
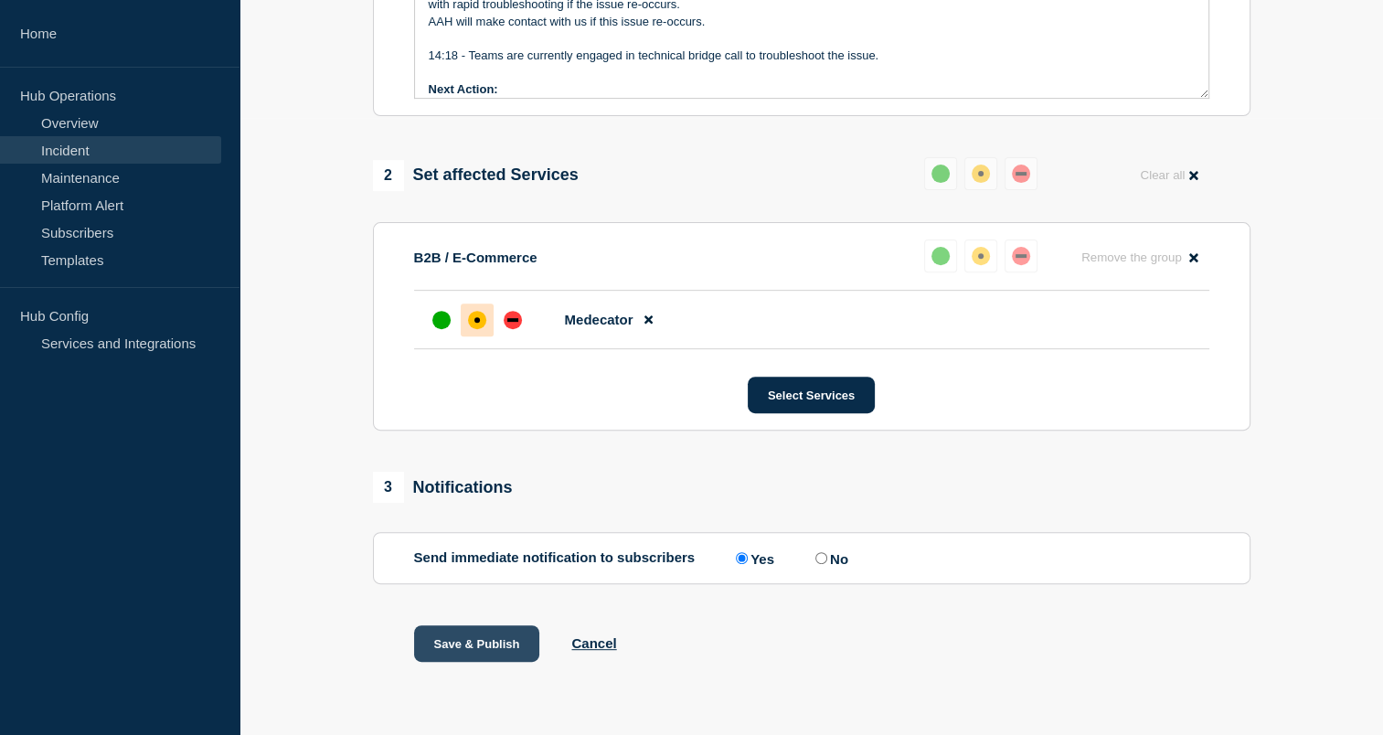
click at [453, 646] on button "Save & Publish" at bounding box center [477, 643] width 126 height 37
